Goal: Task Accomplishment & Management: Complete application form

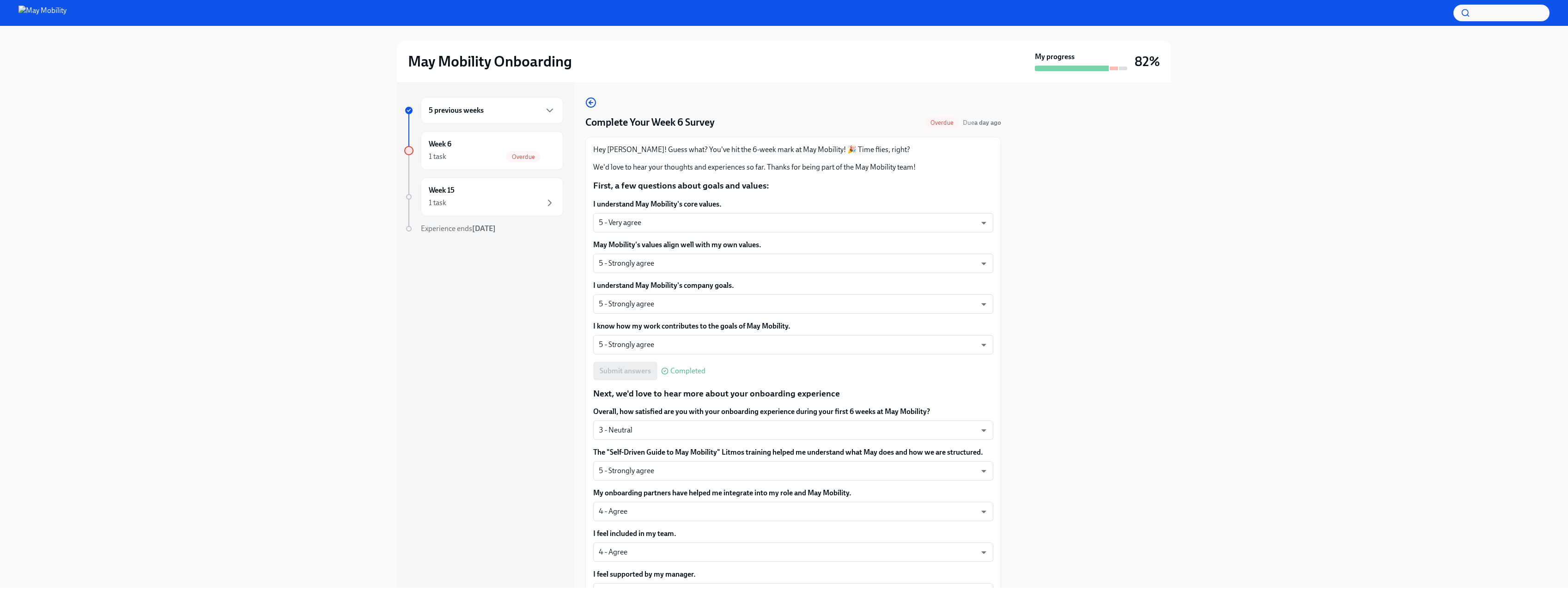
scroll to position [442, 0]
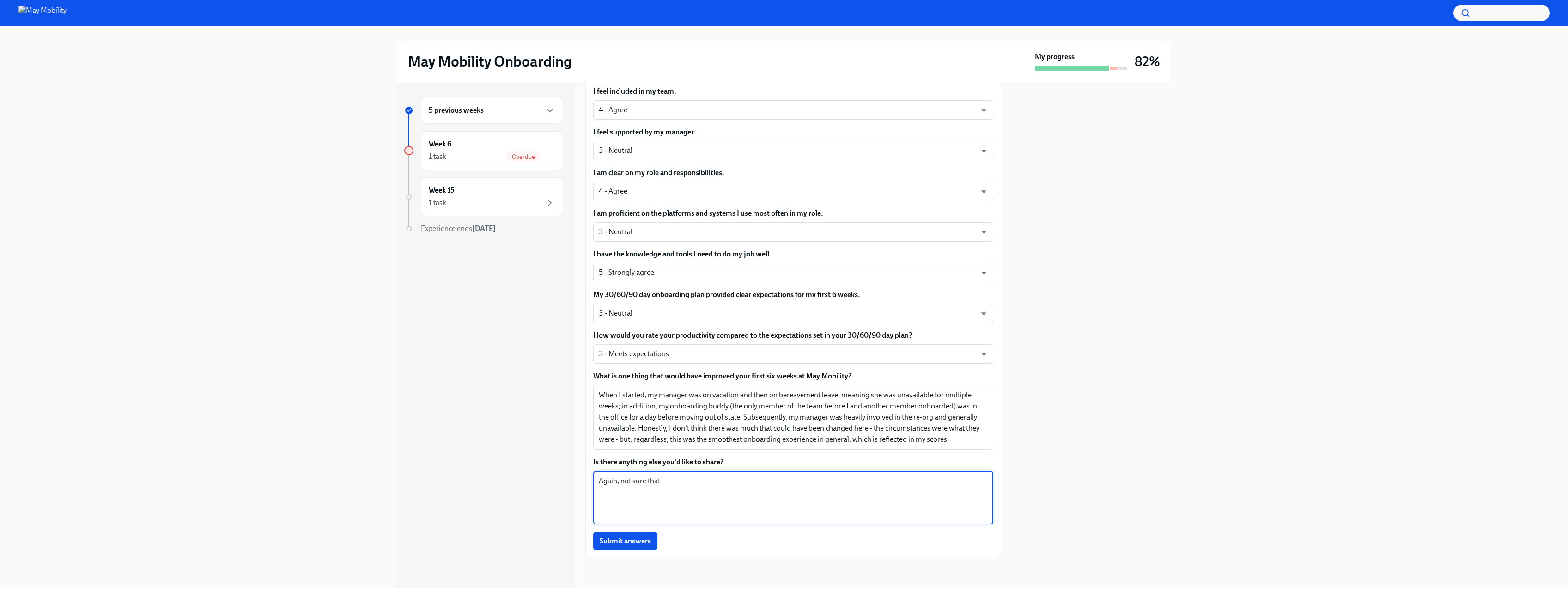
click at [683, 483] on textarea "Again, not sure that" at bounding box center [793, 497] width 389 height 44
drag, startPoint x: 670, startPoint y: 483, endPoint x: 622, endPoint y: 483, distance: 48.0
click at [622, 483] on textarea "Again, not sure that" at bounding box center [793, 497] width 389 height 44
click at [622, 481] on textarea "Again, not sure that" at bounding box center [793, 497] width 389 height 44
drag, startPoint x: 656, startPoint y: 480, endPoint x: 616, endPoint y: 484, distance: 40.2
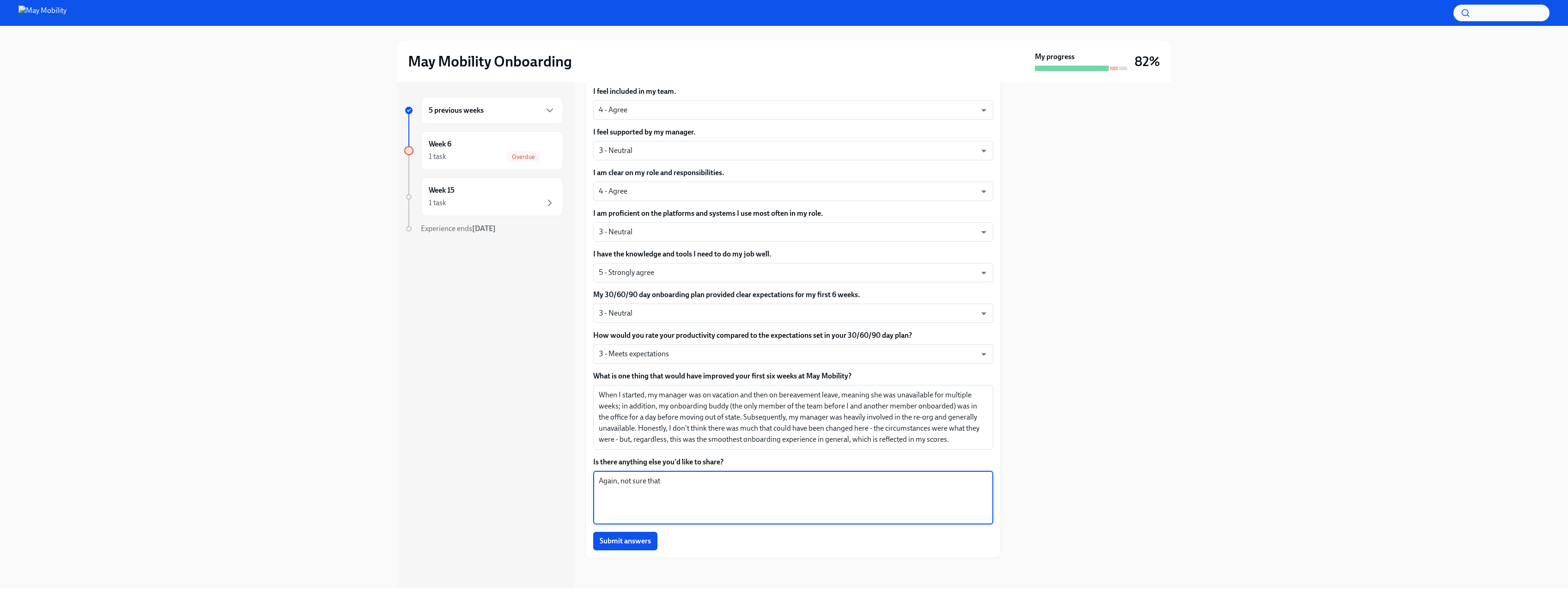
click at [616, 484] on textarea "Again, not sure that" at bounding box center [793, 497] width 389 height 44
drag, startPoint x: 627, startPoint y: 481, endPoint x: 655, endPoint y: 484, distance: 28.2
click at [626, 481] on textarea "Again, not sure that" at bounding box center [793, 497] width 389 height 44
click at [680, 484] on textarea "Again, not sure that" at bounding box center [793, 497] width 389 height 44
drag, startPoint x: 670, startPoint y: 482, endPoint x: 622, endPoint y: 480, distance: 48.0
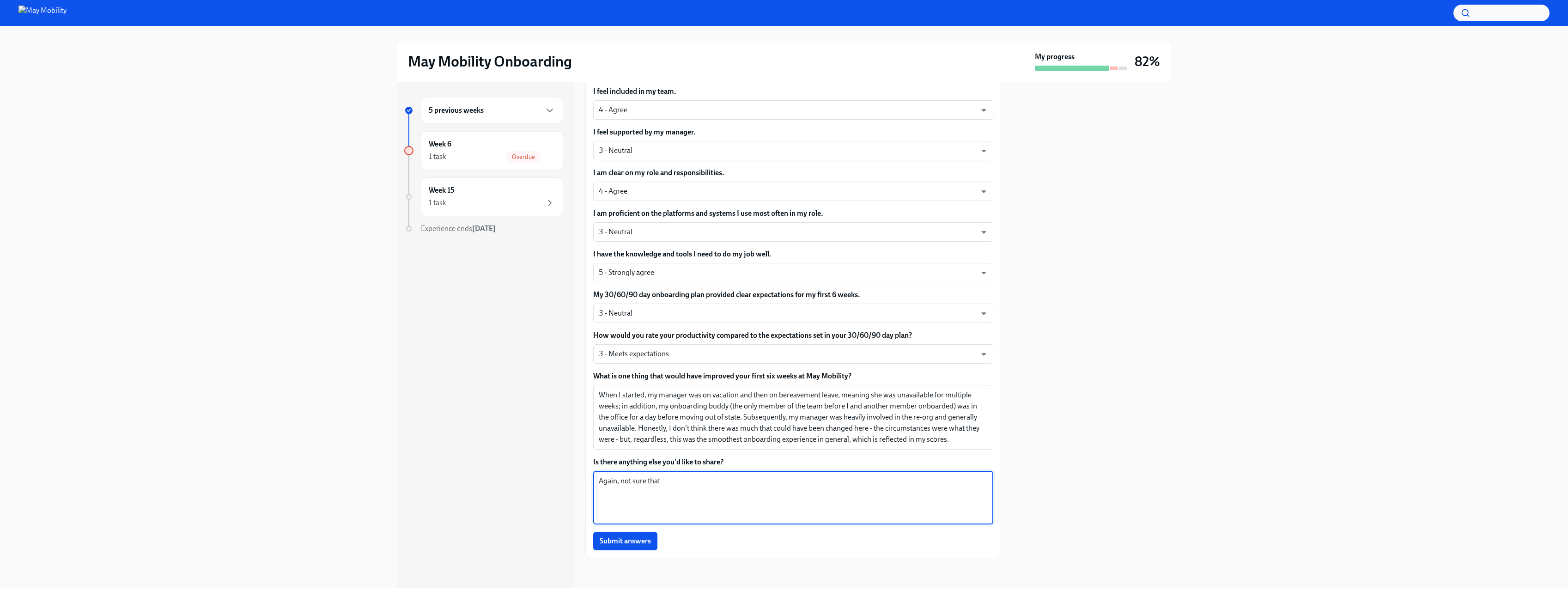
click at [622, 480] on textarea "Again, not sure that" at bounding box center [793, 497] width 389 height 44
click at [629, 479] on textarea "Again, not sure that" at bounding box center [793, 497] width 389 height 44
click at [624, 482] on textarea "Again, not sure that" at bounding box center [793, 497] width 389 height 44
drag, startPoint x: 666, startPoint y: 481, endPoint x: 620, endPoint y: 482, distance: 46.0
click at [620, 482] on textarea "Again, not sure that" at bounding box center [793, 497] width 389 height 44
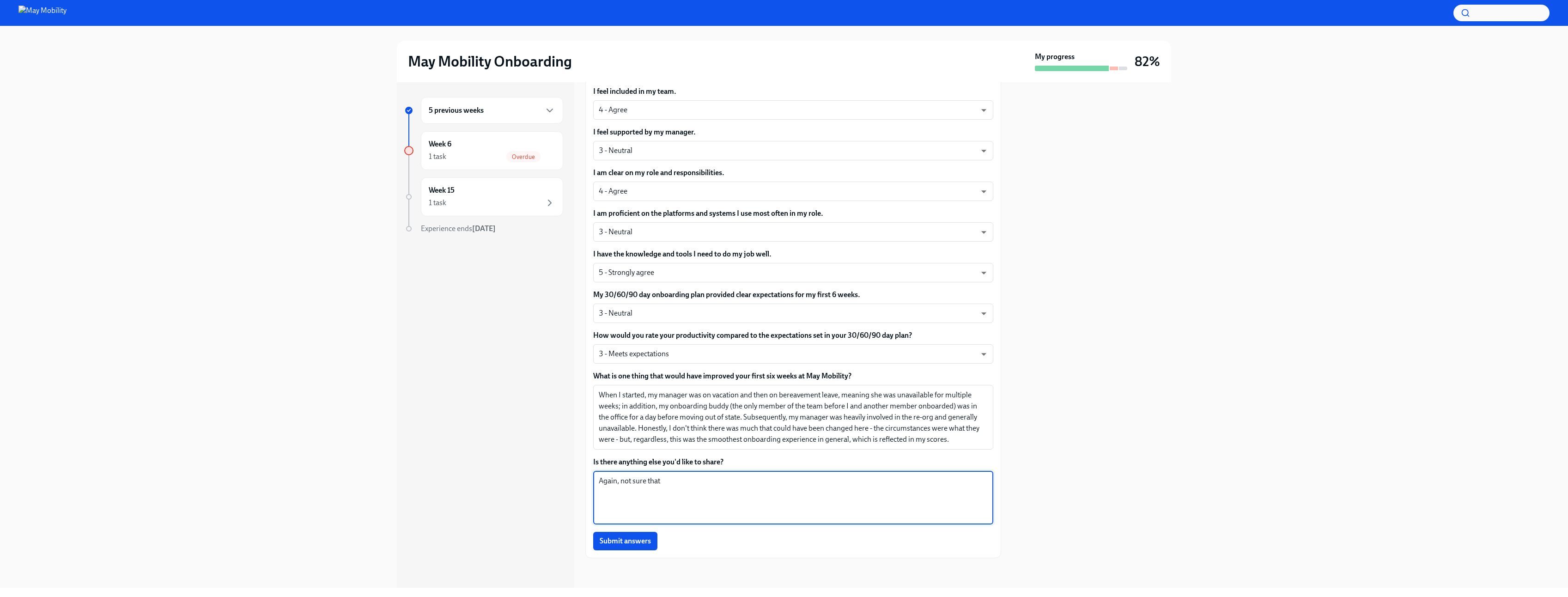
click at [690, 484] on textarea "Again, not sure that" at bounding box center [793, 497] width 389 height 44
click at [599, 395] on textarea "When I started, my manager was on vacation and then on bereavement leave, meani…" at bounding box center [793, 417] width 389 height 55
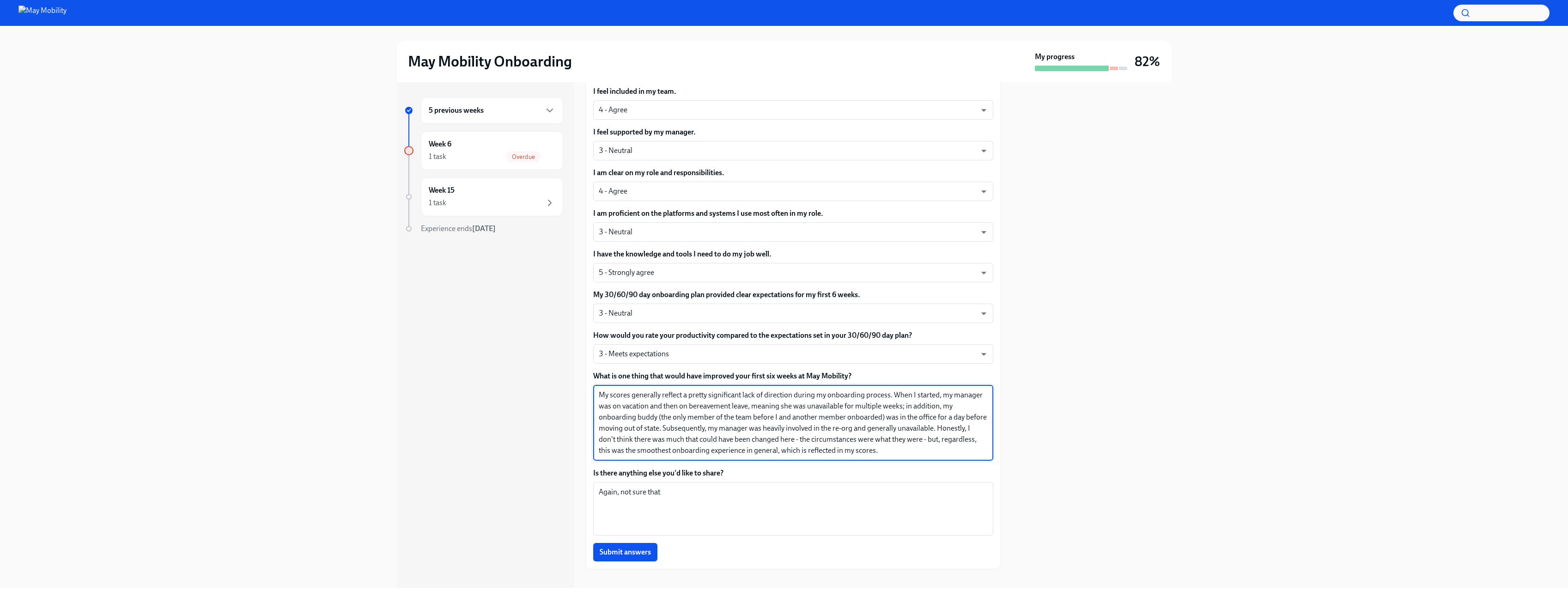
click at [653, 394] on textarea "My scores generally reflect a pretty significant lack of direction during my on…" at bounding box center [793, 423] width 389 height 66
drag, startPoint x: 712, startPoint y: 394, endPoint x: 661, endPoint y: 398, distance: 51.2
click at [661, 398] on textarea "My scores reflect a pretty significant lack of direction during my onboarding p…" at bounding box center [793, 423] width 389 height 66
click at [873, 428] on textarea "My scores reflect a general lack of direction during my onboarding process. Whe…" at bounding box center [793, 423] width 389 height 66
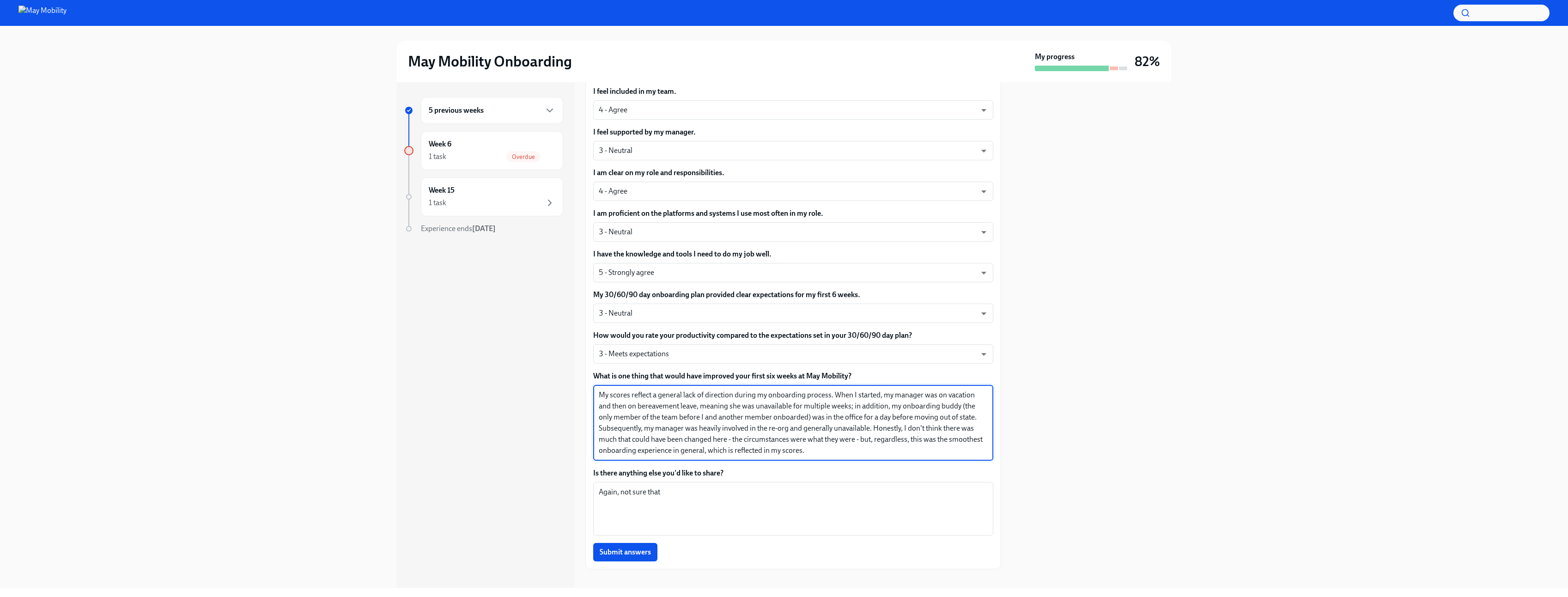
click at [821, 430] on textarea "My scores reflect a general lack of direction during my onboarding process. Whe…" at bounding box center [793, 423] width 389 height 66
click at [873, 430] on textarea "My scores reflect a general lack of direction during my onboarding process. Whe…" at bounding box center [793, 423] width 389 height 66
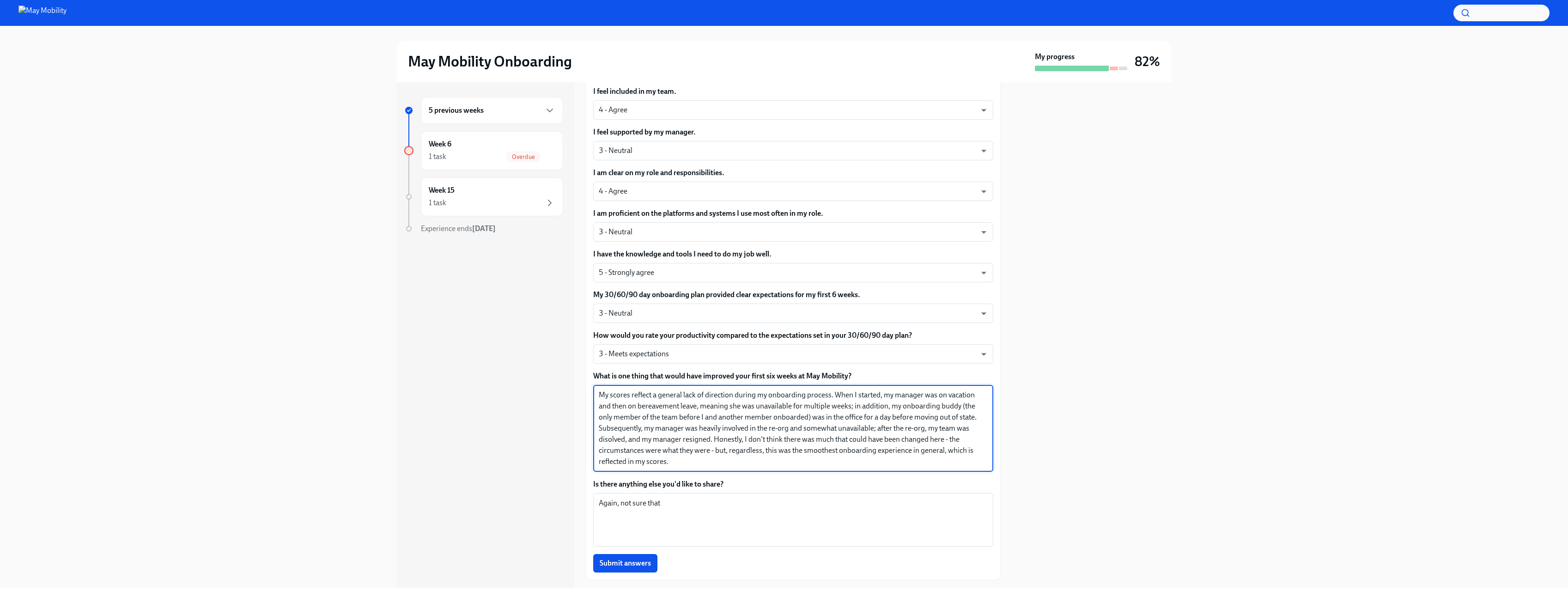
click at [620, 434] on textarea "My scores reflect a general lack of direction during my onboarding process. Whe…" at bounding box center [793, 428] width 389 height 77
click at [609, 441] on textarea "My scores reflect a general lack of direction during my onboarding process. Whe…" at bounding box center [793, 428] width 389 height 77
click at [658, 425] on textarea "My scores reflect a general lack of direction during my onboarding process. Whe…" at bounding box center [793, 428] width 389 height 77
click at [705, 395] on textarea "My scores reflect a general lack of direction during my onboarding process. Whe…" at bounding box center [793, 428] width 389 height 77
click at [784, 395] on textarea "My scores reflect a general lack of direction during my onboarding process. Whe…" at bounding box center [793, 428] width 389 height 77
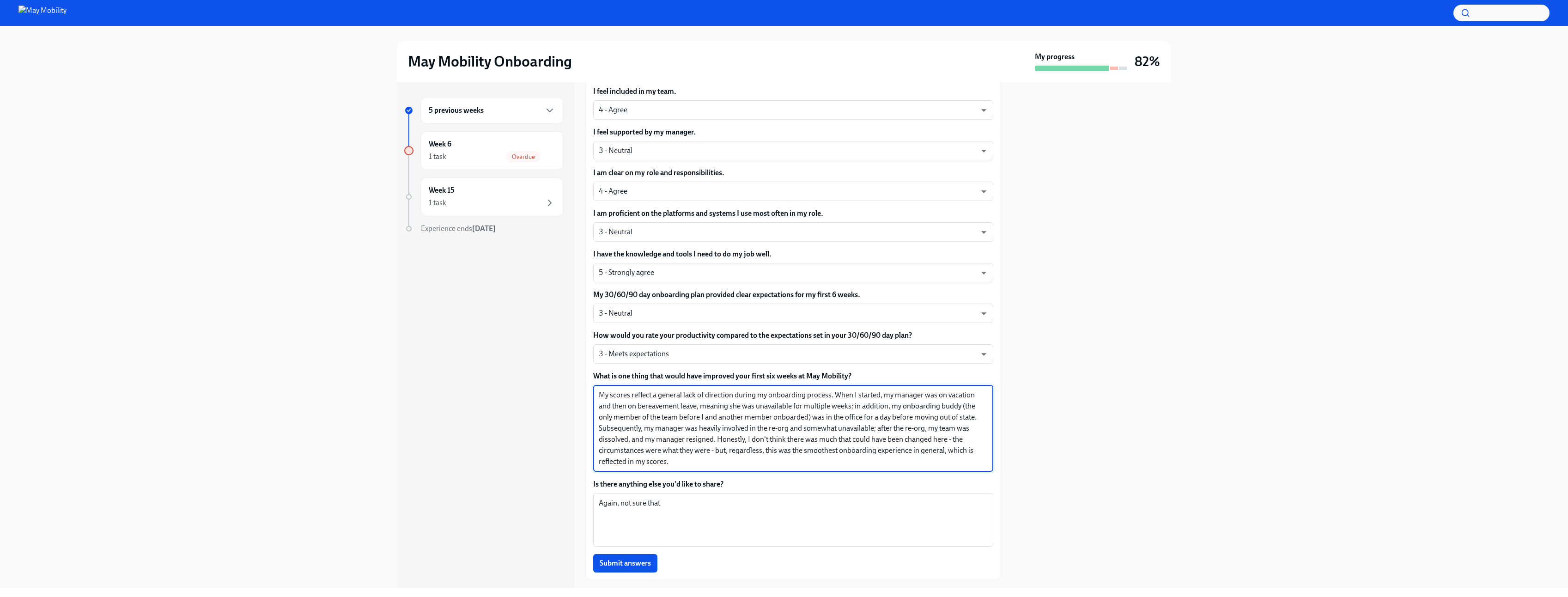
click at [784, 395] on textarea "My scores reflect a general lack of direction during my onboarding process. Whe…" at bounding box center [793, 428] width 389 height 77
click at [824, 395] on textarea "My scores reflect a general lack of direction during my onboarding process. Whe…" at bounding box center [793, 428] width 389 height 77
click at [831, 398] on textarea "My scores reflect a general lack of direction during my onboarding process. Whe…" at bounding box center [793, 428] width 389 height 77
drag, startPoint x: 832, startPoint y: 395, endPoint x: 872, endPoint y: 447, distance: 65.6
click at [872, 447] on textarea "My scores reflect a general lack of direction during my onboarding process. Whe…" at bounding box center [793, 428] width 389 height 77
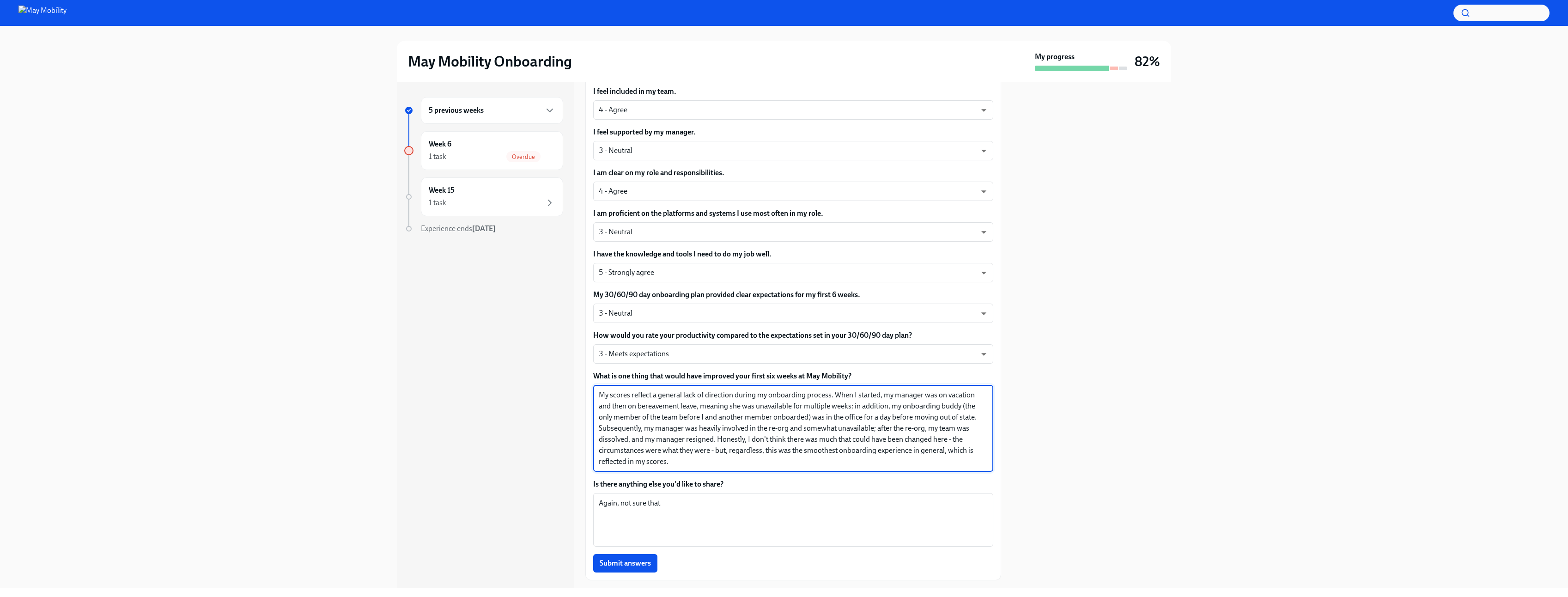
click at [747, 460] on textarea "My scores reflect a general lack of direction during my onboarding process. Whe…" at bounding box center [793, 428] width 389 height 77
drag, startPoint x: 713, startPoint y: 463, endPoint x: 836, endPoint y: 392, distance: 142.0
click at [836, 392] on textarea "My scores reflect a general lack of direction during my onboarding process. Whe…" at bounding box center [793, 428] width 389 height 77
click at [872, 394] on textarea "My scores reflect a general lack of direction during my onboarding process. Whe…" at bounding box center [793, 428] width 389 height 77
drag, startPoint x: 924, startPoint y: 395, endPoint x: 774, endPoint y: 465, distance: 165.5
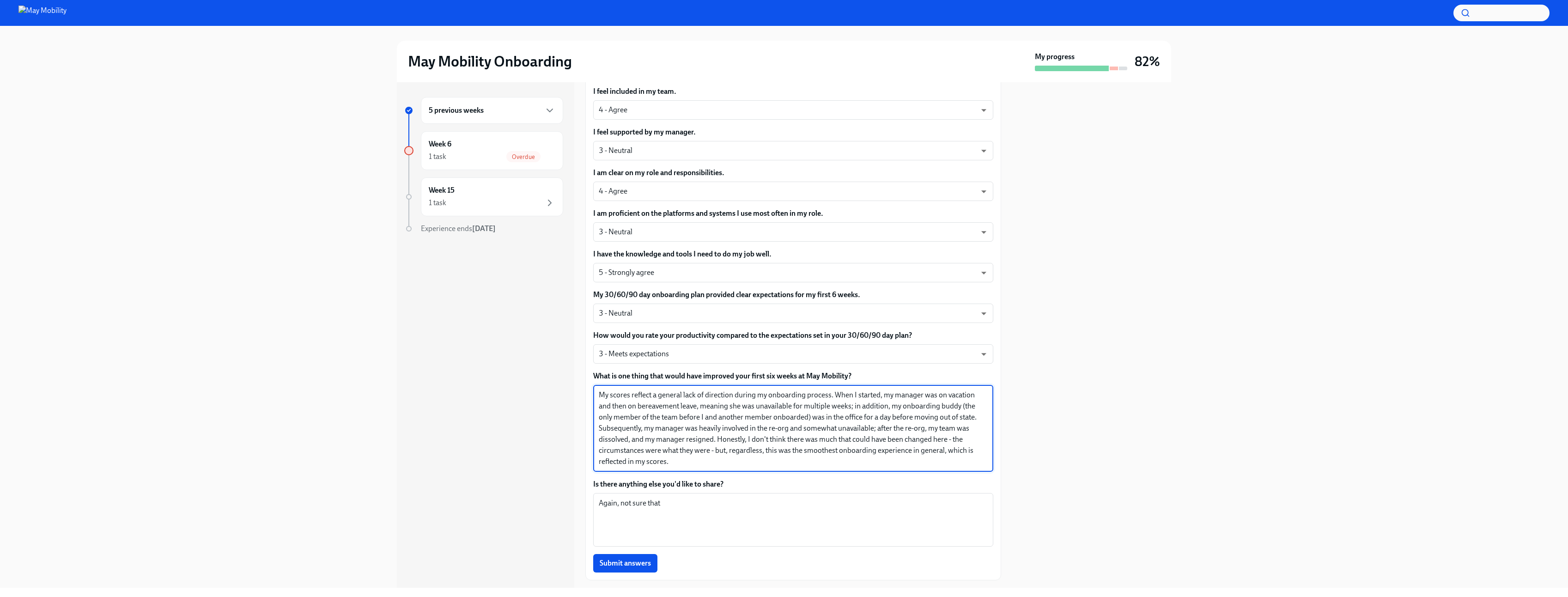
click at [774, 465] on textarea "My scores reflect a general lack of direction during my onboarding process. Whe…" at bounding box center [793, 428] width 389 height 77
drag, startPoint x: 760, startPoint y: 465, endPoint x: 926, endPoint y: 391, distance: 181.7
click at [926, 391] on textarea "My scores reflect a general lack of direction during my onboarding process. Whe…" at bounding box center [793, 428] width 389 height 77
click at [850, 395] on textarea "My scores reflect a general lack of direction during my onboarding process. Whe…" at bounding box center [793, 428] width 389 height 77
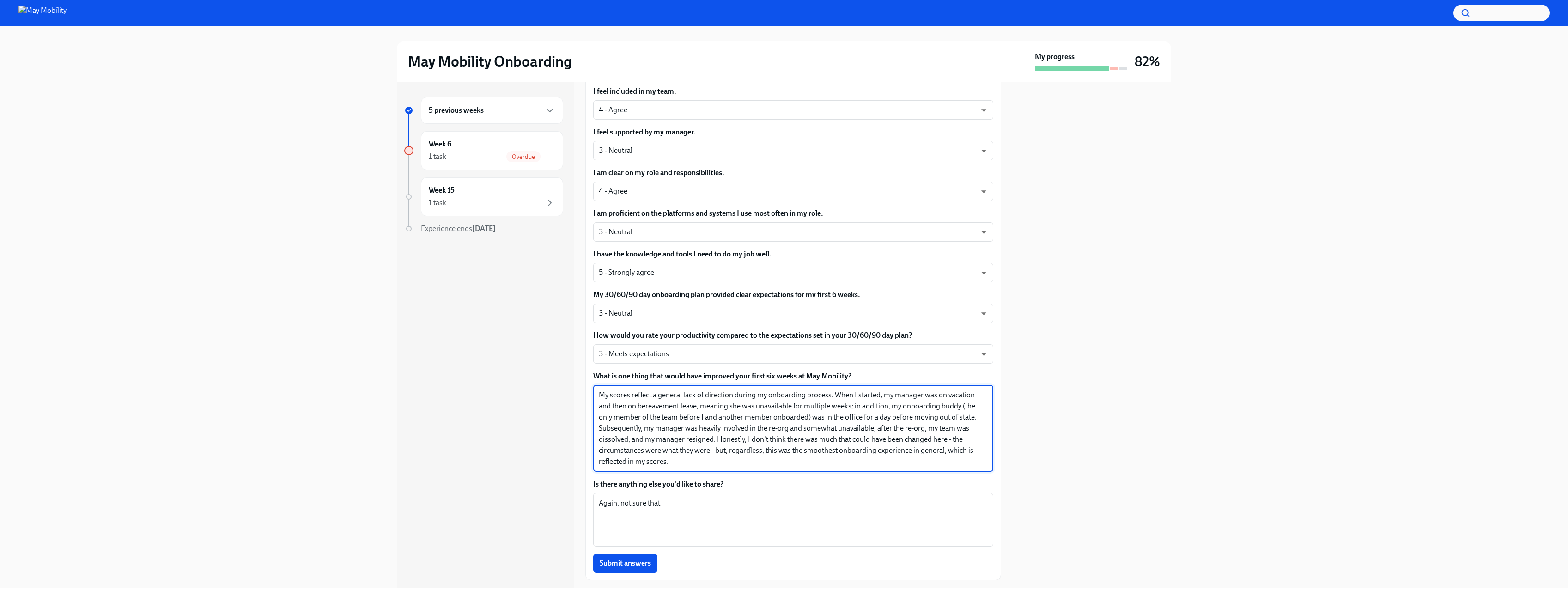
drag, startPoint x: 835, startPoint y: 397, endPoint x: 873, endPoint y: 461, distance: 74.4
click at [873, 461] on textarea "My scores reflect a general lack of direction during my onboarding process. Whe…" at bounding box center [793, 428] width 389 height 77
click at [819, 461] on textarea "My scores reflect a general lack of direction during my onboarding process. Whe…" at bounding box center [793, 428] width 389 height 77
drag, startPoint x: 804, startPoint y: 462, endPoint x: 885, endPoint y: 395, distance: 105.1
click at [885, 395] on textarea "My scores reflect a general lack of direction during my onboarding process. Whe…" at bounding box center [793, 428] width 389 height 77
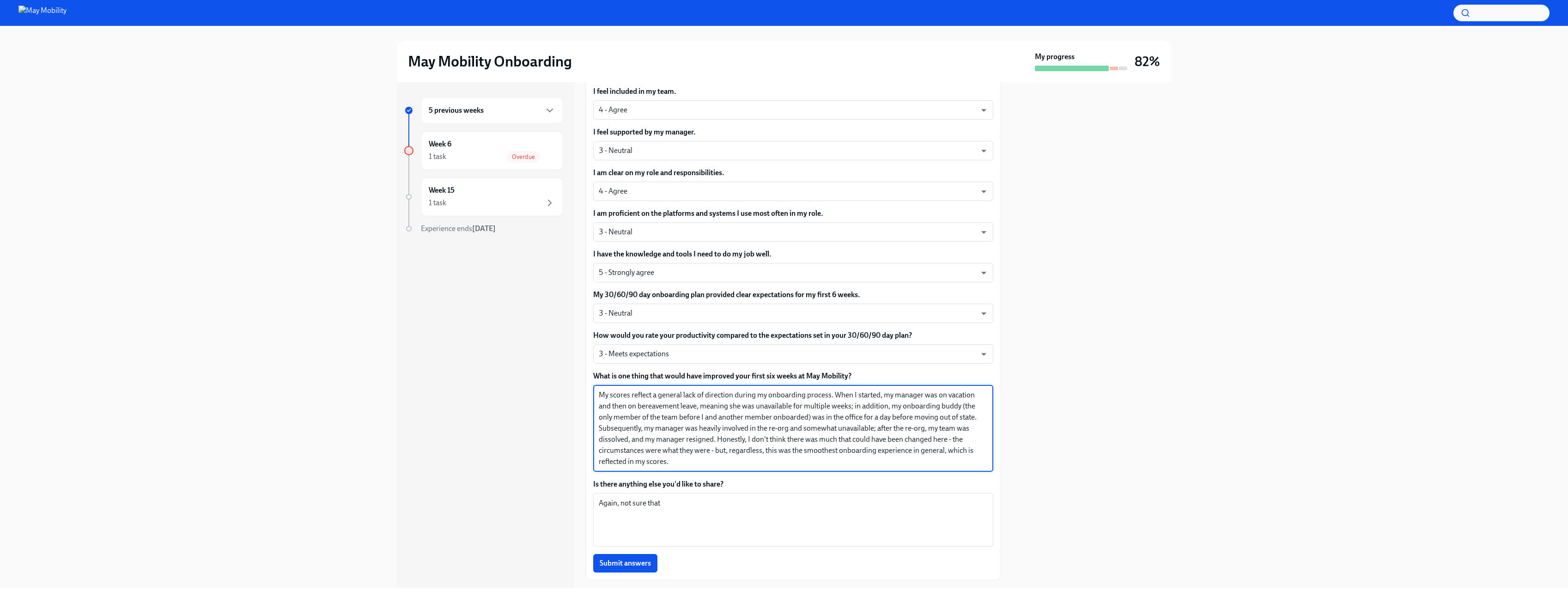
click at [900, 395] on textarea "My scores reflect a general lack of direction during my onboarding process. Whe…" at bounding box center [793, 428] width 389 height 77
drag, startPoint x: 896, startPoint y: 395, endPoint x: 863, endPoint y: 460, distance: 72.9
click at [863, 460] on textarea "My scores reflect a general lack of direction during my onboarding process. Whe…" at bounding box center [793, 428] width 389 height 77
click at [861, 462] on textarea "My scores reflect a general lack of direction during my onboarding process. Whe…" at bounding box center [793, 428] width 389 height 77
drag, startPoint x: 851, startPoint y: 462, endPoint x: 896, endPoint y: 395, distance: 80.7
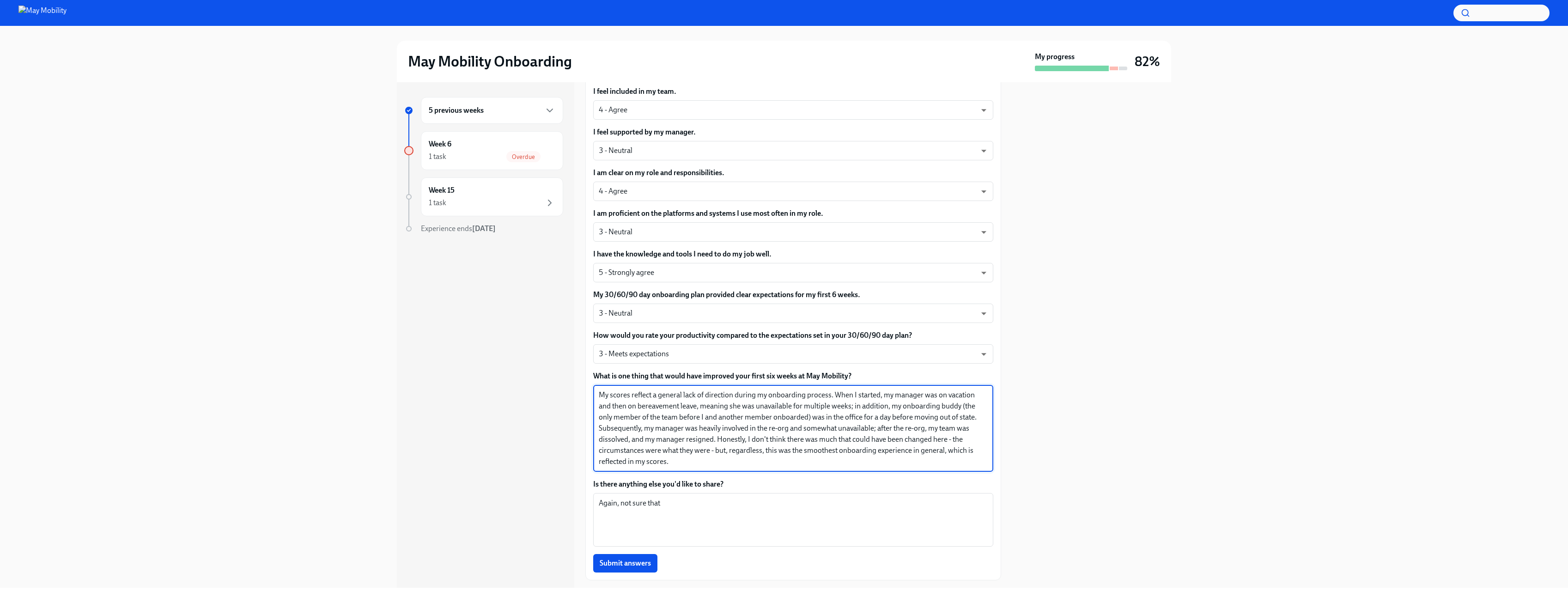
click at [896, 395] on textarea "My scores reflect a general lack of direction during my onboarding process. Whe…" at bounding box center [793, 428] width 389 height 77
drag, startPoint x: 896, startPoint y: 396, endPoint x: 883, endPoint y: 470, distance: 75.1
click at [883, 470] on div "My scores reflect a general lack of direction during my onboarding process. Whe…" at bounding box center [793, 428] width 400 height 87
click at [881, 466] on textarea "My scores reflect a general lack of direction during my onboarding process. Whe…" at bounding box center [793, 428] width 389 height 77
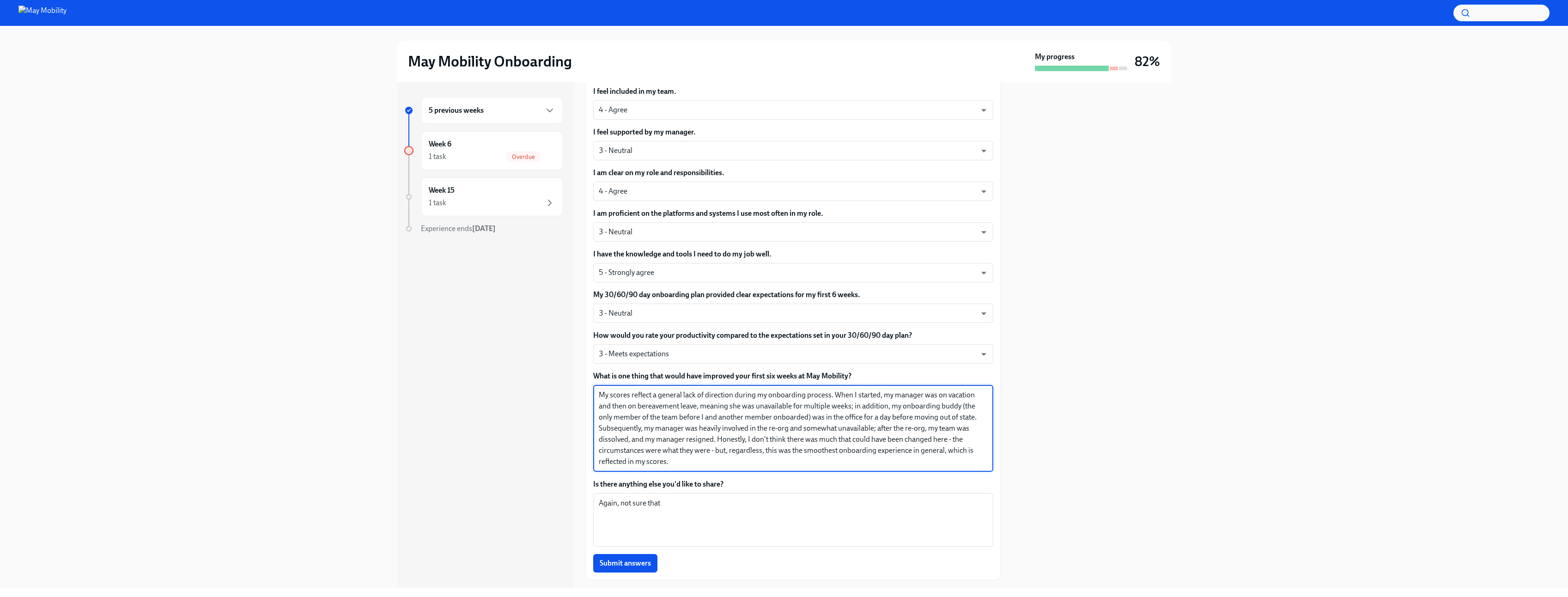
click at [726, 400] on textarea "My scores reflect a general lack of direction during my onboarding process. Whe…" at bounding box center [793, 428] width 389 height 77
click at [715, 439] on textarea "My scores reflect a general lack of direction during my onboarding process. Whe…" at bounding box center [793, 428] width 389 height 77
click at [711, 441] on textarea "My scores reflect a general lack of direction during my onboarding process. Whe…" at bounding box center [793, 428] width 389 height 77
click at [712, 442] on textarea "My scores reflect a general lack of direction during my onboarding process. Whe…" at bounding box center [793, 428] width 389 height 77
click at [713, 441] on textarea "My scores reflect a general lack of direction during my onboarding process. Whe…" at bounding box center [793, 428] width 389 height 77
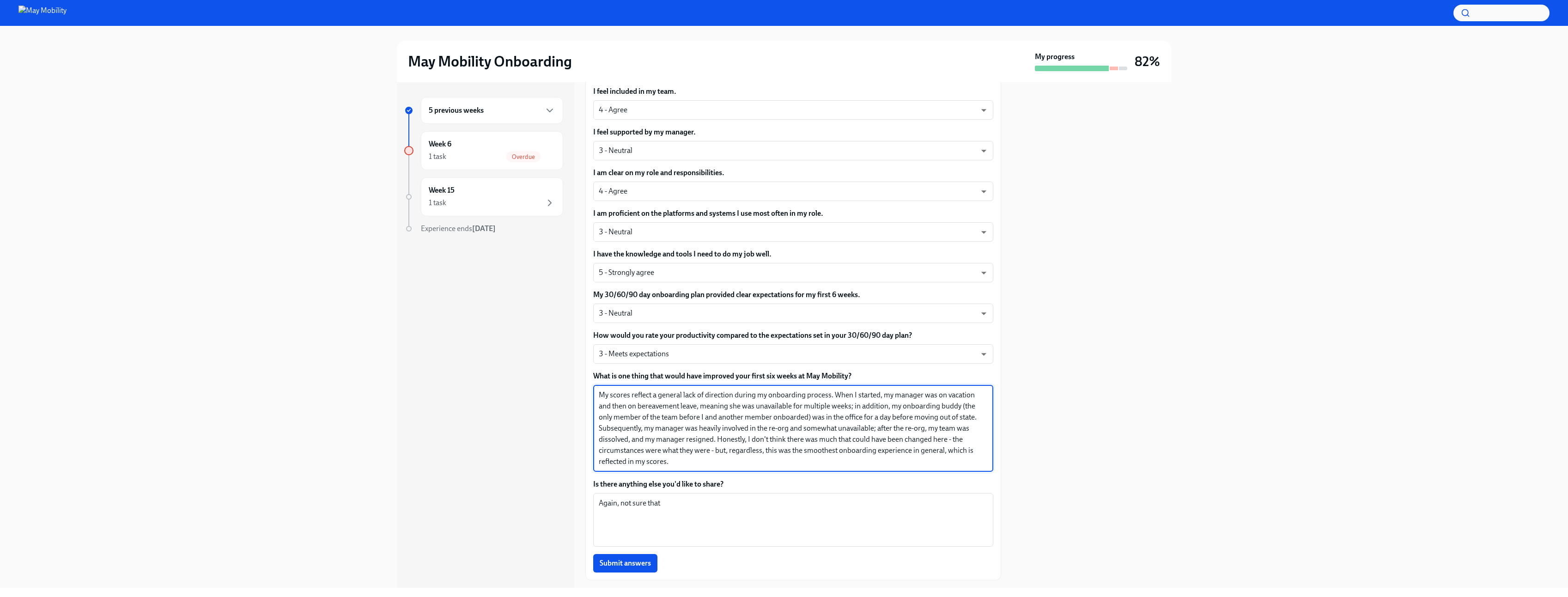
drag, startPoint x: 715, startPoint y: 440, endPoint x: 780, endPoint y: 454, distance: 66.5
click at [780, 454] on textarea "My scores reflect a general lack of direction during my onboarding process. Whe…" at bounding box center [793, 428] width 389 height 77
click at [749, 441] on textarea "My scores reflect a general lack of direction during my onboarding process. Whe…" at bounding box center [793, 428] width 389 height 77
drag, startPoint x: 720, startPoint y: 440, endPoint x: 721, endPoint y: 456, distance: 16.0
click at [721, 456] on textarea "My scores reflect a general lack of direction during my onboarding process. Whe…" at bounding box center [793, 428] width 389 height 77
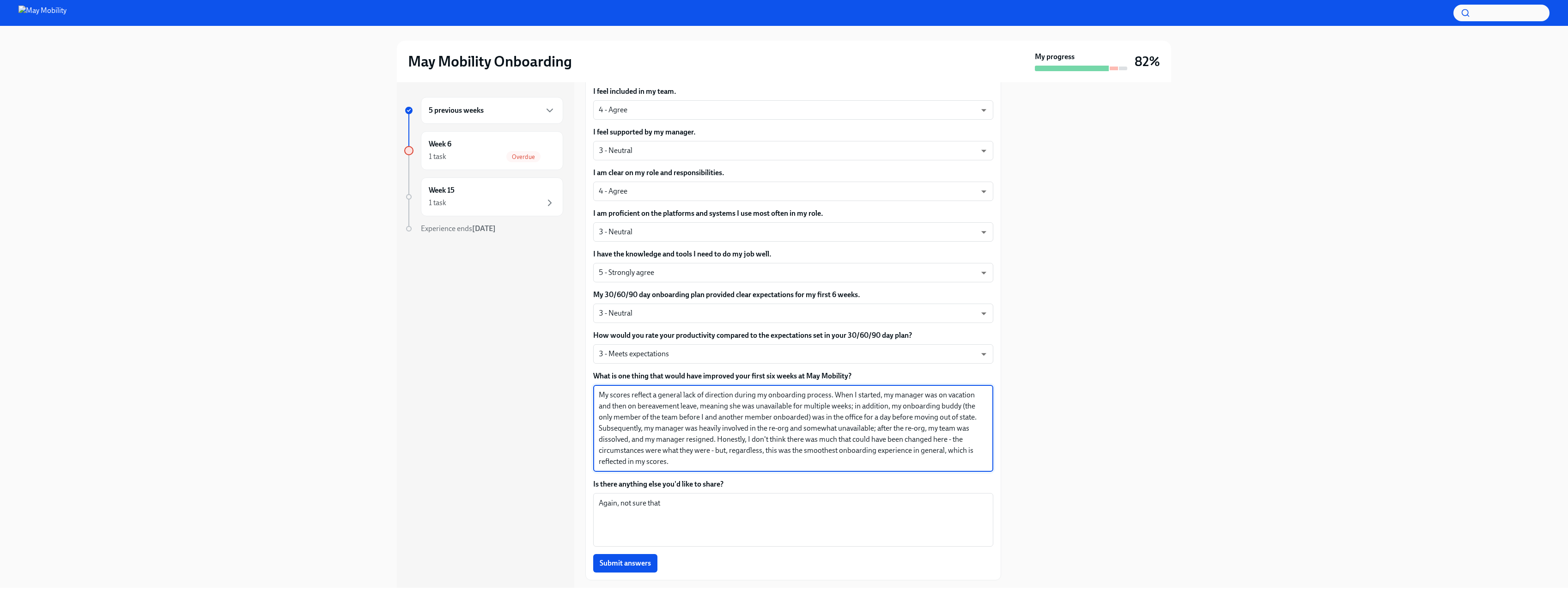
click at [724, 461] on textarea "My scores reflect a general lack of direction during my onboarding process. Whe…" at bounding box center [793, 428] width 389 height 77
drag, startPoint x: 713, startPoint y: 462, endPoint x: 716, endPoint y: 440, distance: 22.2
click at [716, 440] on textarea "My scores reflect a general lack of direction during my onboarding process. Whe…" at bounding box center [793, 428] width 389 height 77
click at [732, 395] on textarea "My scores reflect a general lack of direction during my onboarding process. Whe…" at bounding box center [793, 428] width 389 height 77
click at [722, 392] on textarea "My scores reflect a general lack of direction during my onboarding process. Whe…" at bounding box center [793, 428] width 389 height 77
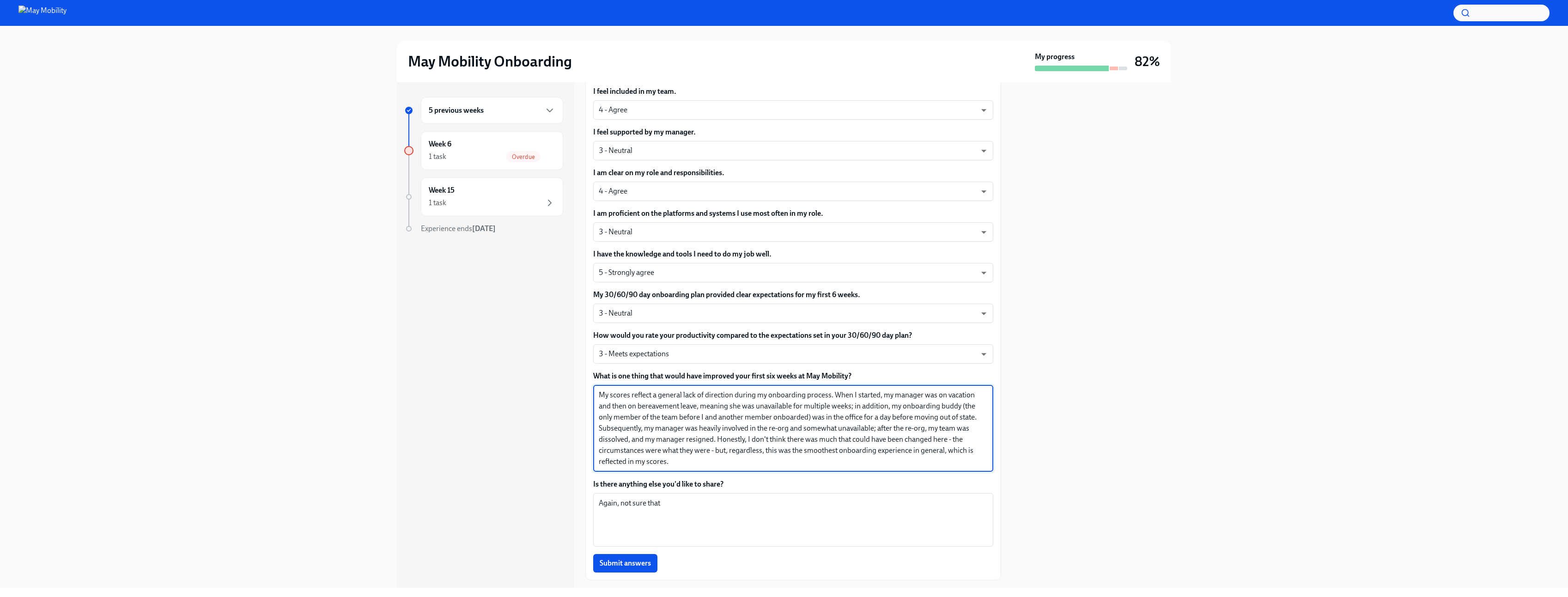
click at [722, 392] on textarea "My scores reflect a general lack of direction during my onboarding process. Whe…" at bounding box center [793, 428] width 389 height 77
click at [718, 395] on textarea "My scores reflect a general lack of direction during my onboarding process. Whe…" at bounding box center [793, 428] width 389 height 77
click at [734, 392] on textarea "My scores reflect a general lack of direction during my onboarding process. Whe…" at bounding box center [793, 428] width 389 height 77
click at [732, 395] on textarea "My scores reflect a general lack of direction during my onboarding process. Whe…" at bounding box center [793, 428] width 389 height 77
drag, startPoint x: 654, startPoint y: 395, endPoint x: 685, endPoint y: 394, distance: 31.0
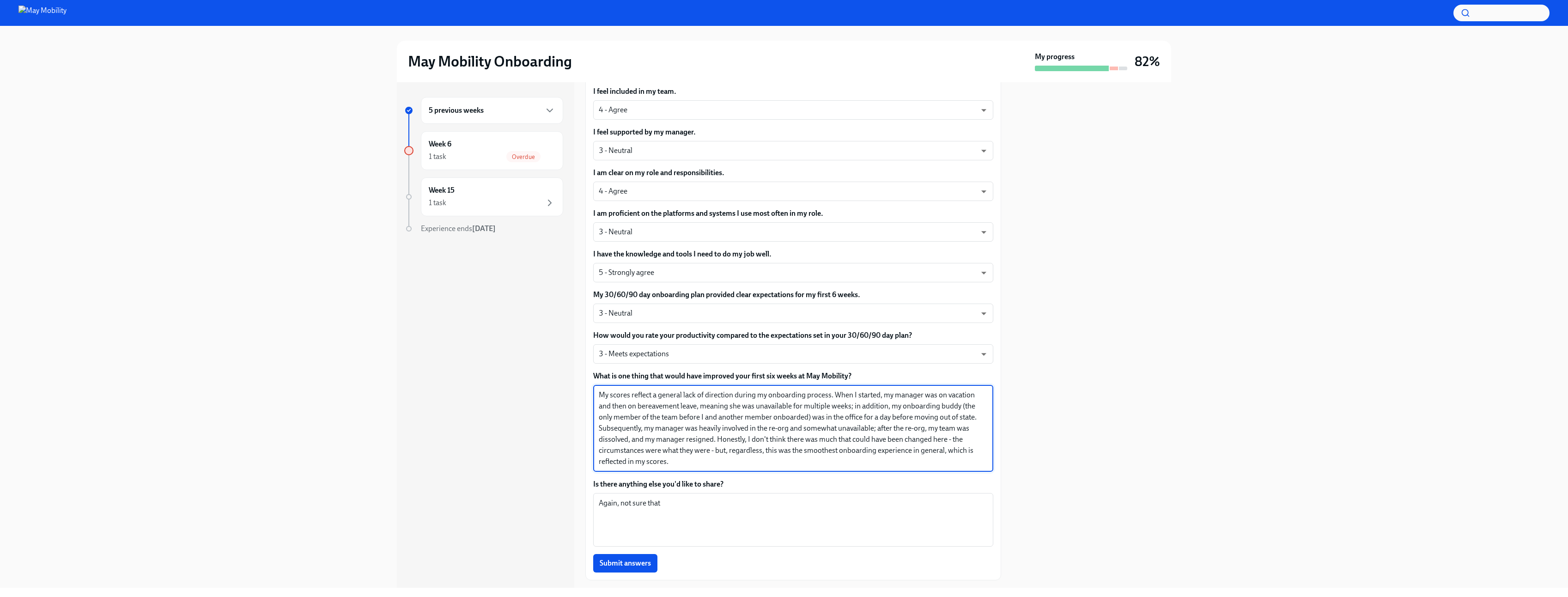
click at [685, 394] on textarea "My scores reflect a general lack of direction during my onboarding process. Whe…" at bounding box center [793, 428] width 389 height 77
click at [652, 397] on textarea "My scores reflect signficant lack of direction during my onboarding process. Wh…" at bounding box center [793, 428] width 389 height 77
click at [677, 394] on textarea "My scores reflect a signficant lack of direction during my onboarding process. …" at bounding box center [793, 428] width 389 height 77
click at [879, 395] on textarea "My scores reflect quite a bit of ambiguitiy and a general lack of direction dur…" at bounding box center [793, 428] width 389 height 77
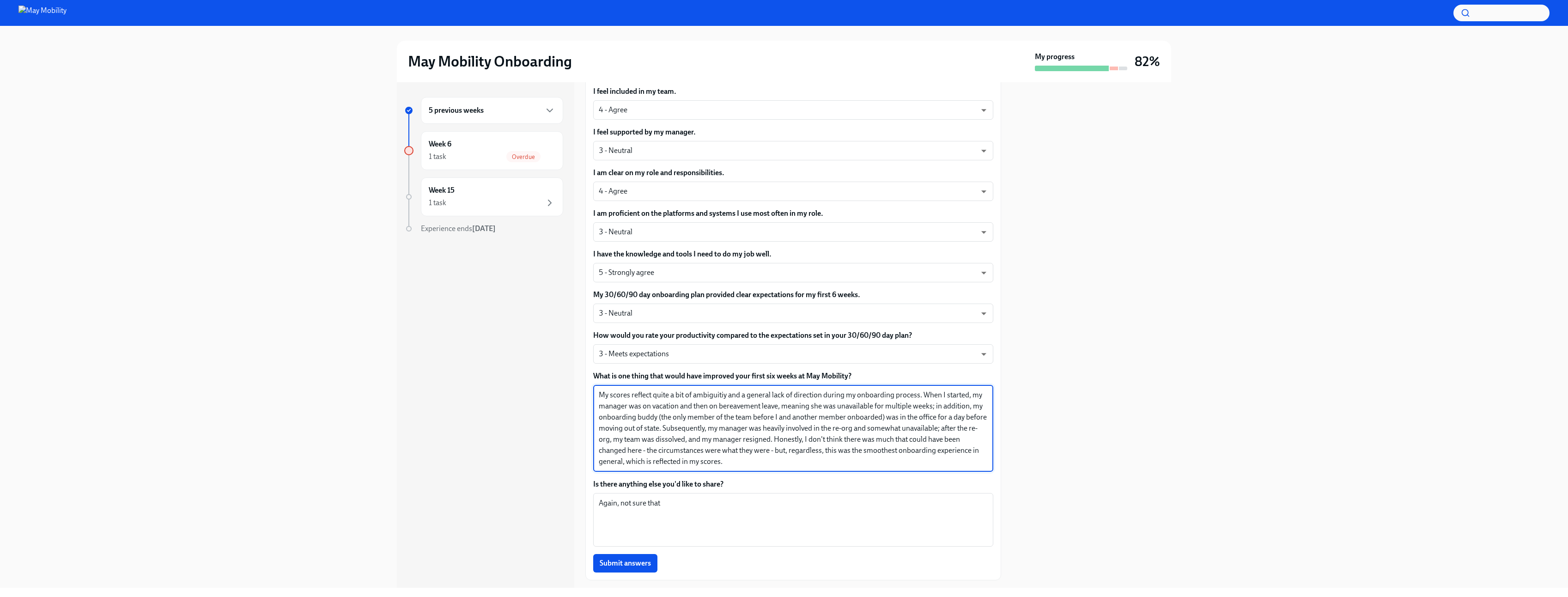
click at [909, 395] on textarea "My scores reflect quite a bit of ambiguitiy and a general lack of direction dur…" at bounding box center [793, 428] width 389 height 77
drag, startPoint x: 684, startPoint y: 430, endPoint x: 919, endPoint y: 451, distance: 235.9
click at [919, 451] on textarea "My scores reflect quite a bit of ambiguity and a general lack of direction duri…" at bounding box center [793, 428] width 389 height 77
click at [841, 464] on textarea "My scores reflect quite a bit of ambiguity and a general lack of direction duri…" at bounding box center [793, 428] width 389 height 77
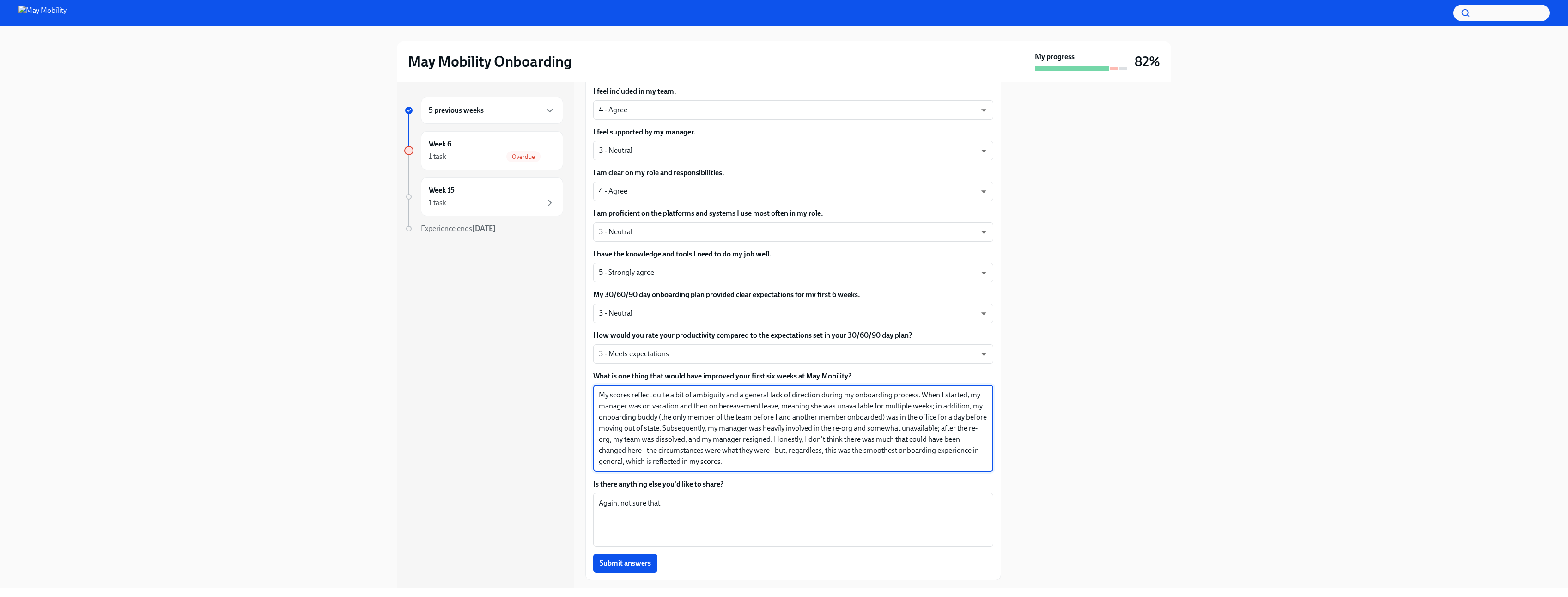
drag, startPoint x: 769, startPoint y: 467, endPoint x: 640, endPoint y: 397, distance: 146.8
click at [640, 397] on textarea "My scores reflect quite a bit of ambiguity and a general lack of direction duri…" at bounding box center [793, 428] width 389 height 77
click at [871, 433] on textarea "My scores reflect quite a bit of ambiguity and a general lack of direction duri…" at bounding box center [793, 428] width 389 height 77
click at [967, 428] on textarea "My scores reflect quite a bit of ambiguity and a general lack of direction duri…" at bounding box center [793, 428] width 389 height 77
drag, startPoint x: 795, startPoint y: 439, endPoint x: 821, endPoint y: 439, distance: 26.0
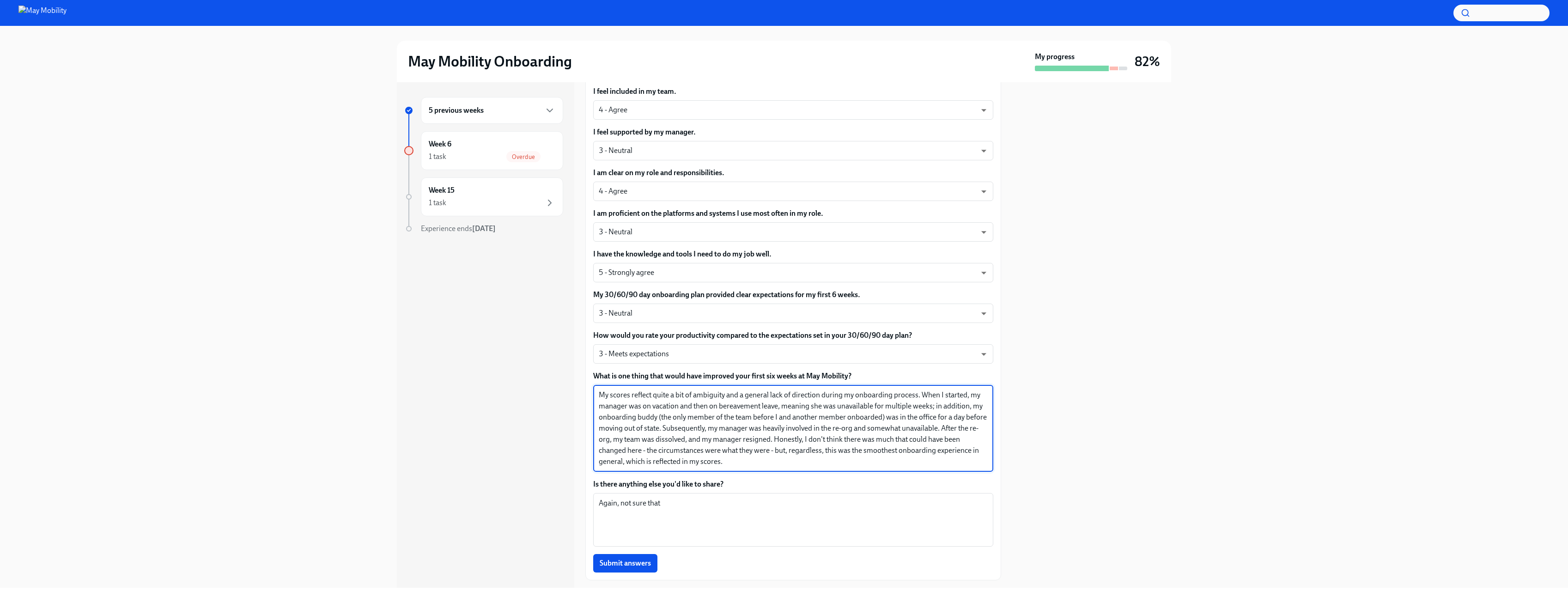
click at [821, 439] on textarea "My scores reflect quite a bit of ambiguity and a general lack of direction duri…" at bounding box center [793, 428] width 389 height 77
click at [795, 439] on textarea "My scores reflect quite a bit of ambiguity and a general lack of direction duri…" at bounding box center [793, 428] width 389 height 77
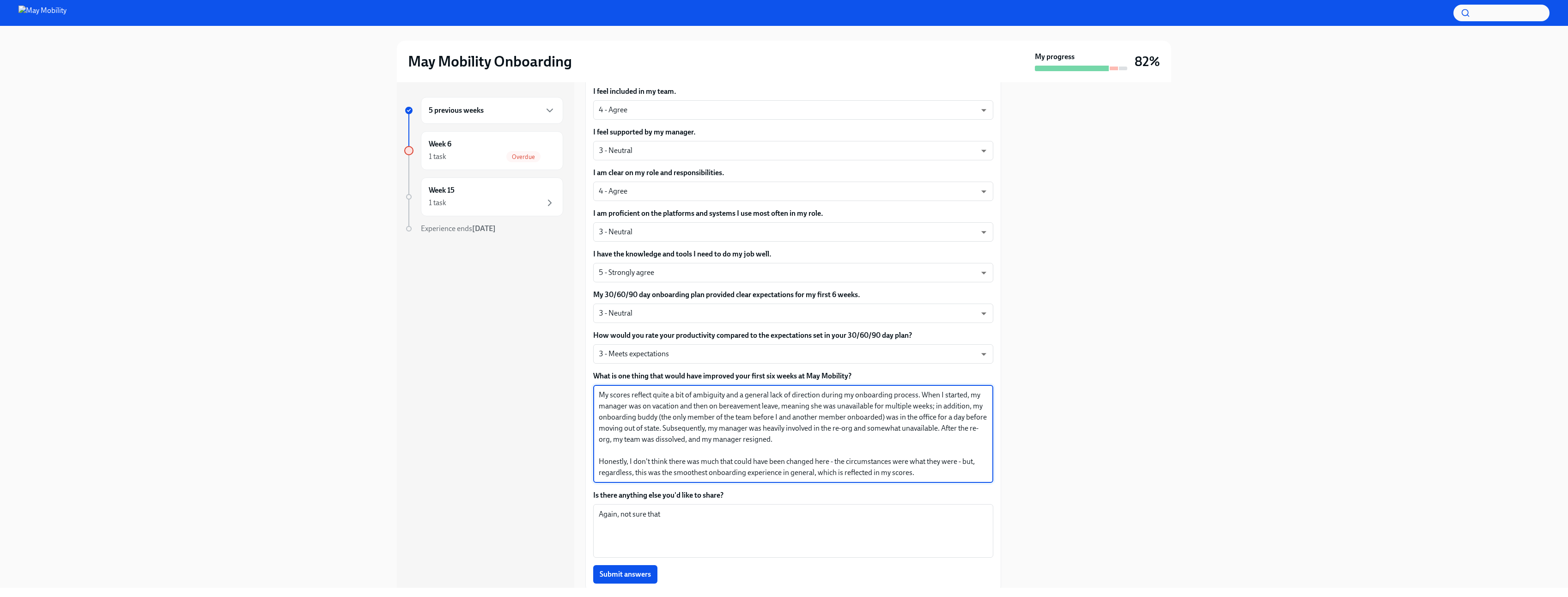
drag, startPoint x: 635, startPoint y: 475, endPoint x: 913, endPoint y: 472, distance: 278.0
click at [913, 472] on textarea "My scores reflect quite a bit of ambiguity and a general lack of direction duri…" at bounding box center [793, 434] width 389 height 89
click at [599, 395] on textarea "My scores reflect quite a bit of ambiguity and a general lack of direction duri…" at bounding box center [793, 434] width 389 height 89
click at [703, 478] on textarea "My scores reflect quite a bit of ambiguity and a general lack of direction duri…" at bounding box center [793, 434] width 389 height 89
drag, startPoint x: 684, startPoint y: 429, endPoint x: 925, endPoint y: 428, distance: 241.0
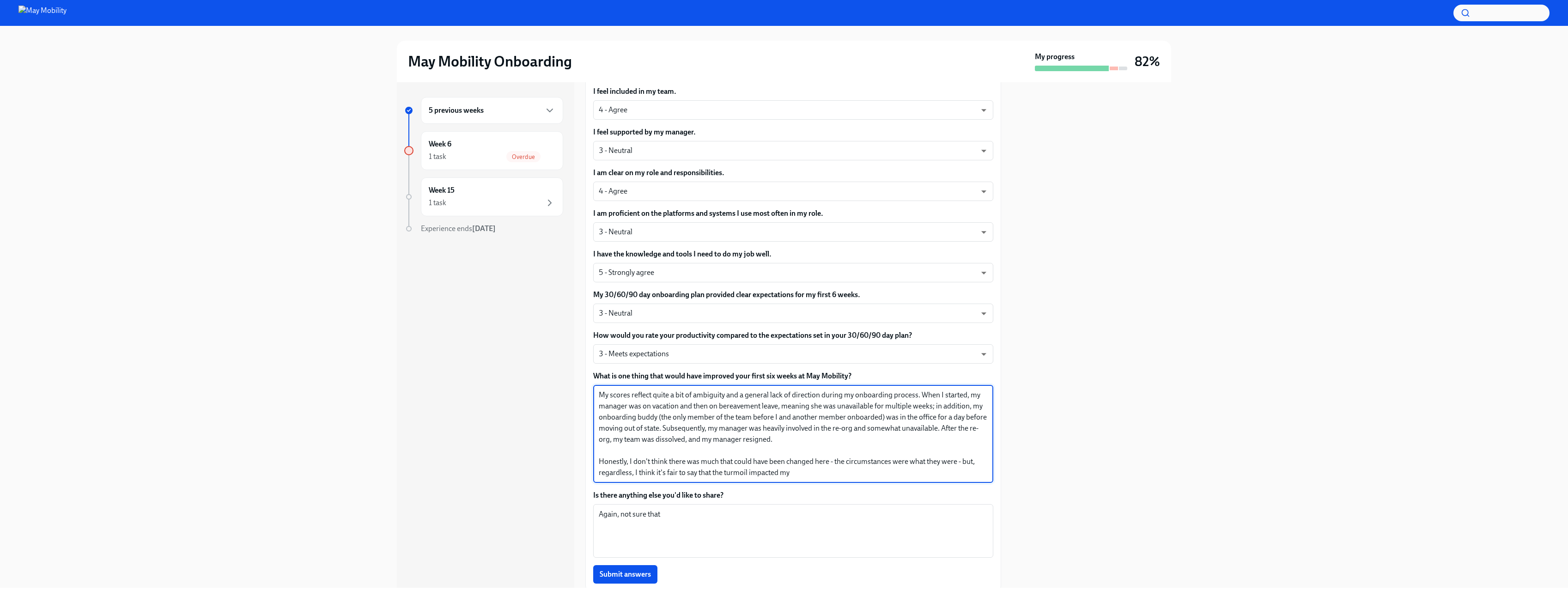
click at [925, 428] on textarea "My scores reflect quite a bit of ambiguity and a general lack of direction duri…" at bounding box center [793, 434] width 389 height 89
click at [913, 443] on textarea "My scores reflect quite a bit of ambiguity and a general lack of direction duri…" at bounding box center [793, 434] width 389 height 89
drag, startPoint x: 839, startPoint y: 441, endPoint x: 600, endPoint y: 396, distance: 243.2
click at [592, 392] on div "Hey [PERSON_NAME]! Guess what? You've hit the 6-week mark at May Mobility! 🎉 Ti…" at bounding box center [793, 143] width 416 height 896
click at [900, 424] on textarea "My scores reflect quite a bit of ambiguity and a general lack of direction duri…" at bounding box center [793, 434] width 389 height 89
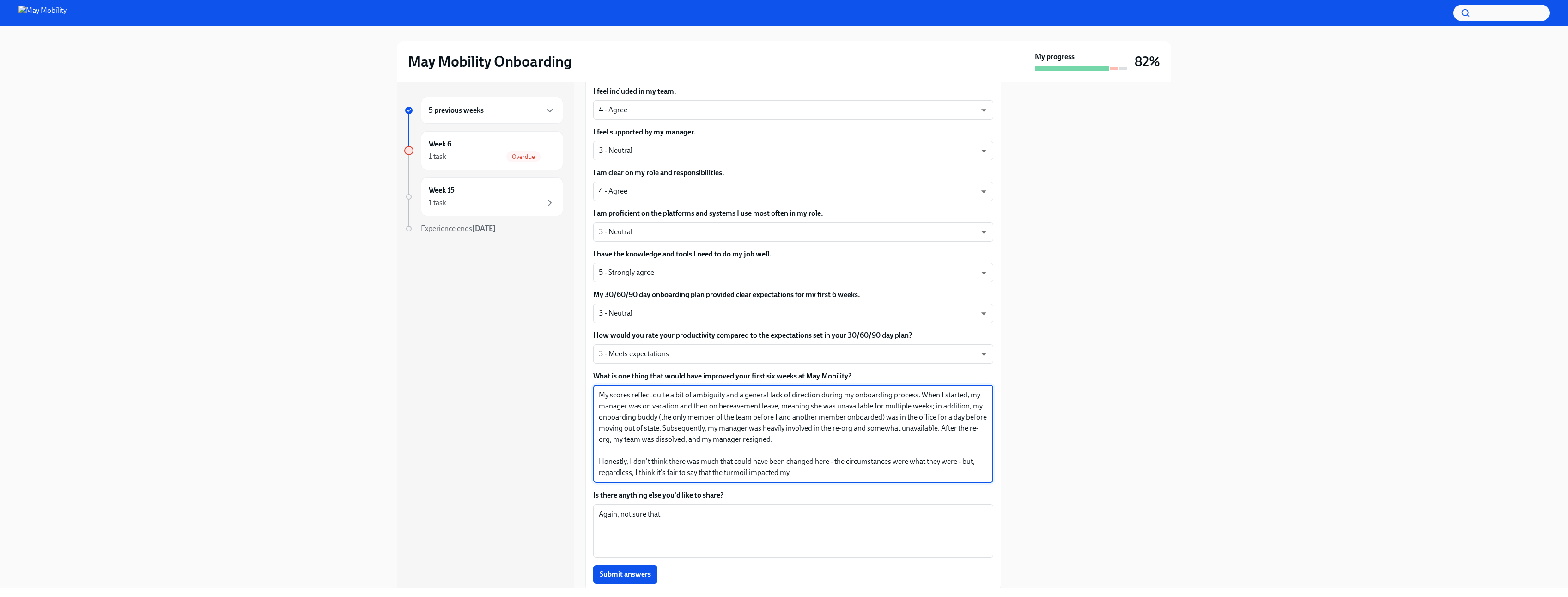
click at [911, 432] on textarea "My scores reflect quite a bit of ambiguity and a general lack of direction duri…" at bounding box center [793, 434] width 389 height 89
click at [856, 441] on textarea "My scores reflect quite a bit of ambiguity and a general lack of direction duri…" at bounding box center [793, 434] width 389 height 89
drag, startPoint x: 812, startPoint y: 442, endPoint x: 735, endPoint y: 396, distance: 89.7
click at [735, 396] on textarea "My scores reflect quite a bit of ambiguity and a general lack of direction duri…" at bounding box center [793, 434] width 389 height 89
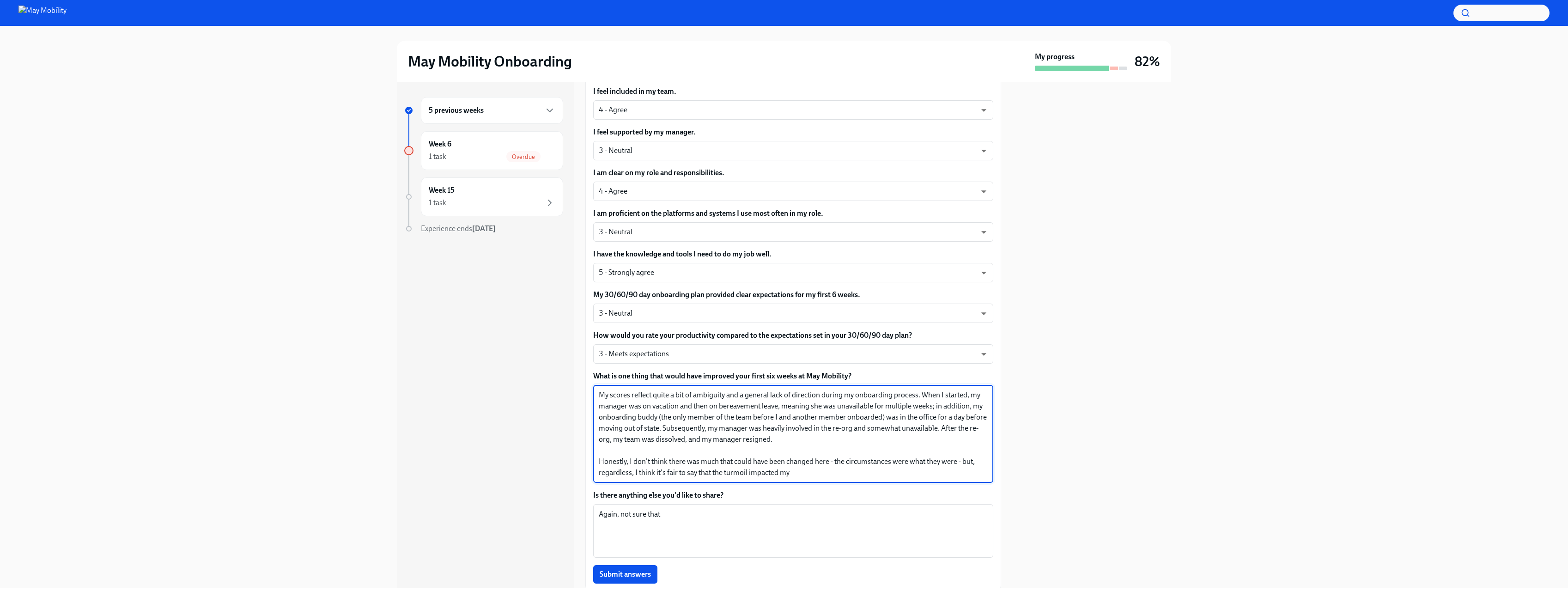
click at [810, 442] on textarea "My scores reflect quite a bit of ambiguity and a general lack of direction duri…" at bounding box center [793, 434] width 389 height 89
drag, startPoint x: 793, startPoint y: 434, endPoint x: 770, endPoint y: 393, distance: 47.0
click at [770, 393] on textarea "My scores reflect quite a bit of ambiguity and a general lack of direction duri…" at bounding box center [793, 434] width 389 height 89
click at [957, 461] on textarea "My scores reflect quite a bit of ambiguity and a general lack of direction duri…" at bounding box center [793, 434] width 389 height 89
click at [809, 474] on textarea "My scores reflect quite a bit of ambiguity and a general lack of direction duri…" at bounding box center [793, 434] width 389 height 89
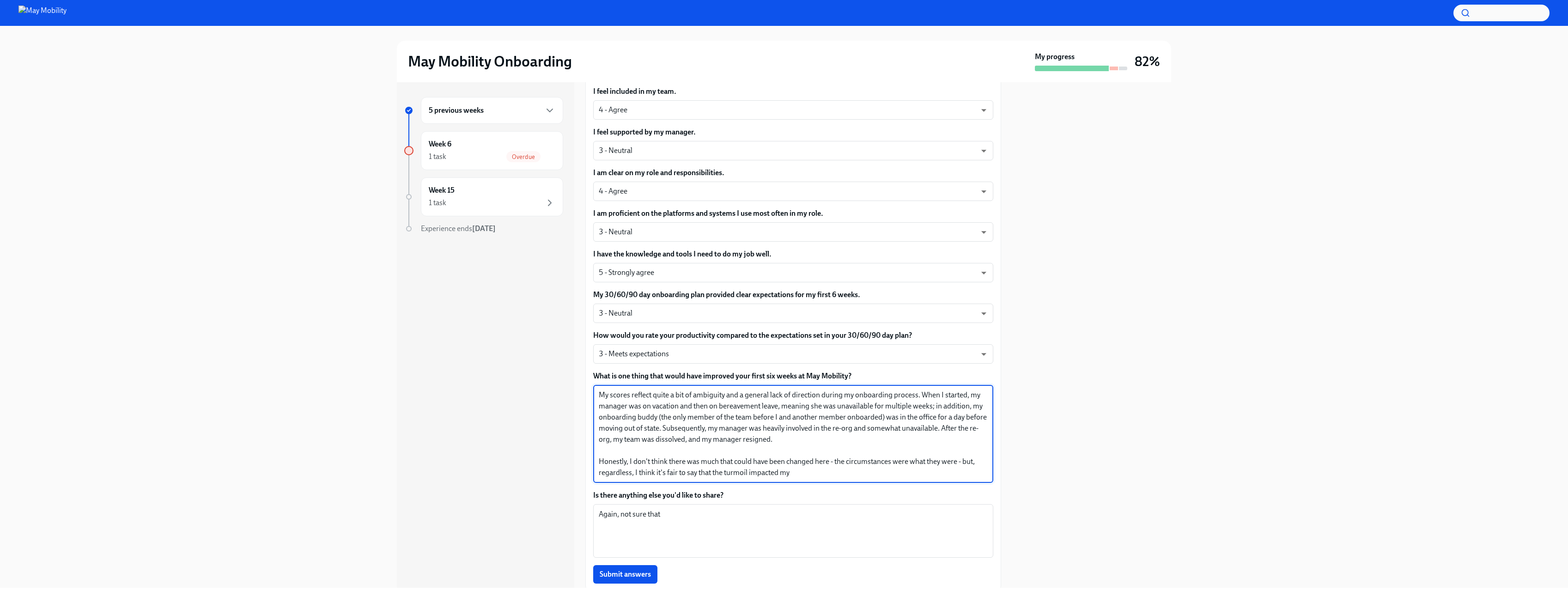
drag, startPoint x: 801, startPoint y: 473, endPoint x: 780, endPoint y: 473, distance: 21.0
click at [780, 473] on textarea "My scores reflect quite a bit of ambiguity and a general lack of direction duri…" at bounding box center [793, 434] width 389 height 89
drag, startPoint x: 795, startPoint y: 472, endPoint x: 802, endPoint y: 473, distance: 7.1
click at [795, 472] on textarea "My scores reflect quite a bit of ambiguity and a general lack of direction duri…" at bounding box center [793, 434] width 389 height 89
click at [797, 473] on textarea "My scores reflect quite a bit of ambiguity and a general lack of direction duri…" at bounding box center [793, 434] width 389 height 89
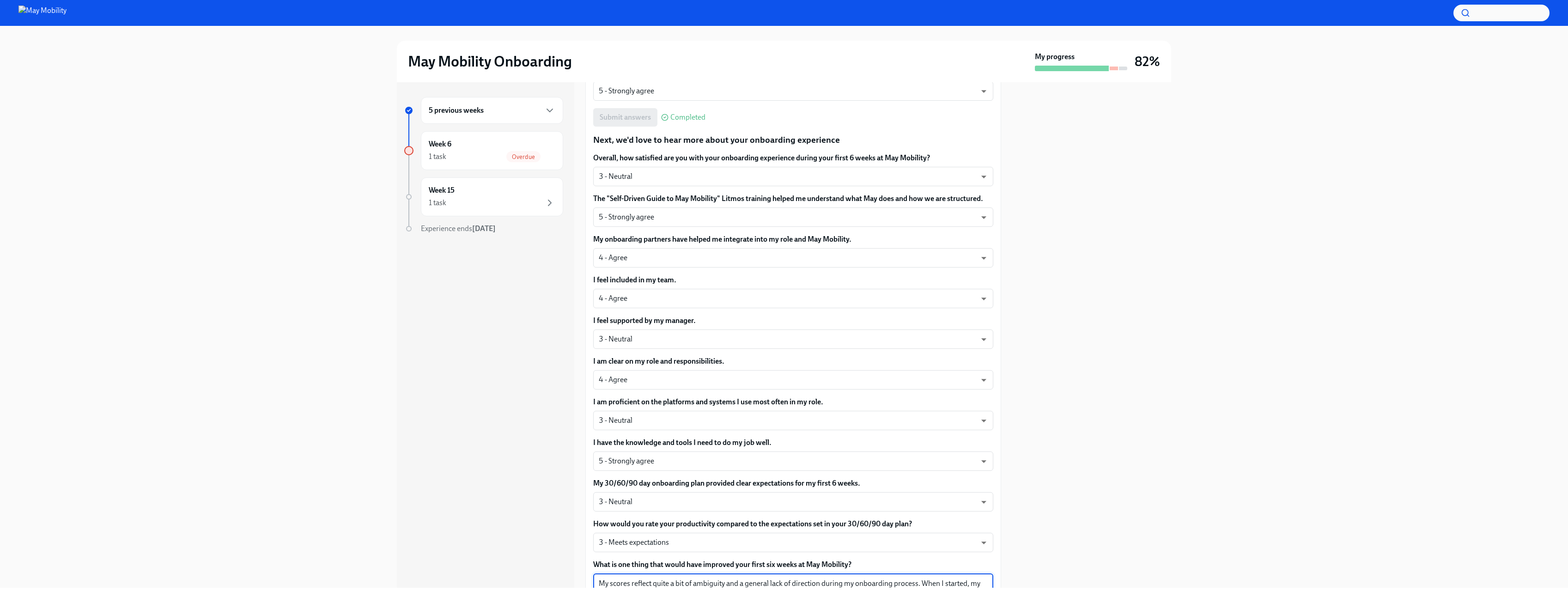
scroll to position [365, 0]
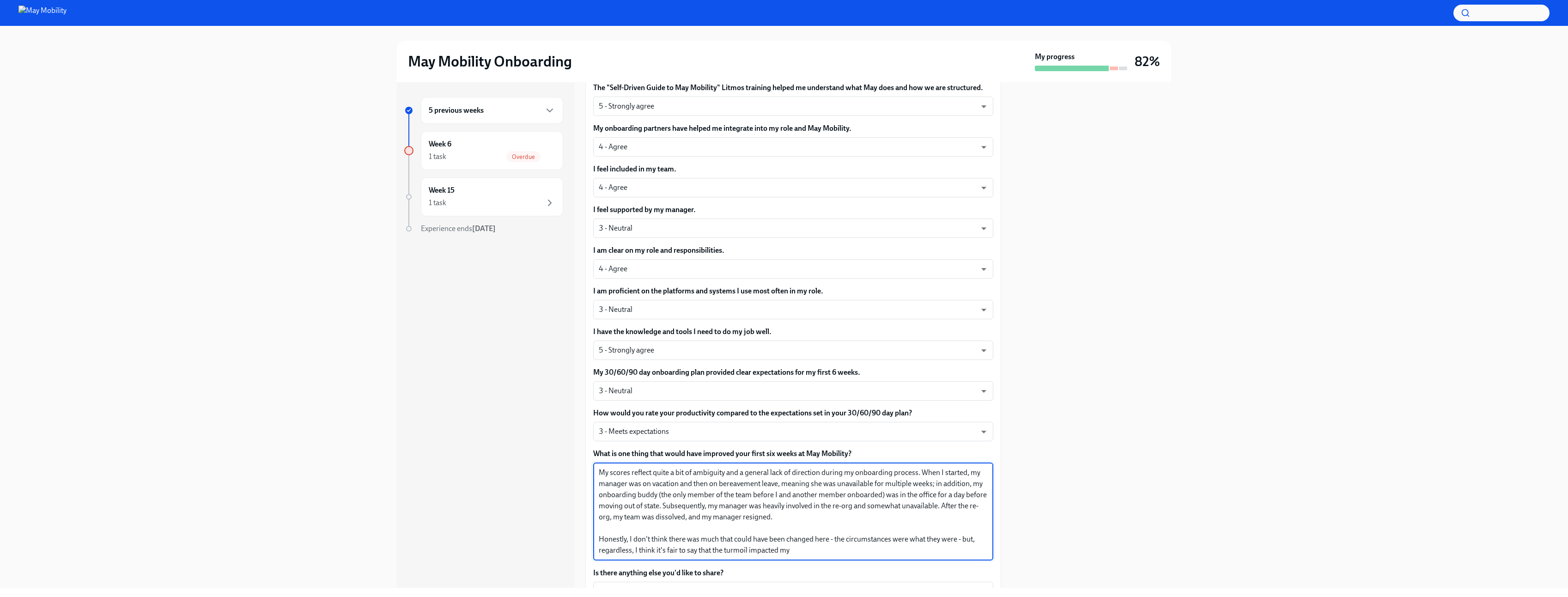
drag, startPoint x: 683, startPoint y: 507, endPoint x: 980, endPoint y: 507, distance: 297.0
click at [980, 507] on textarea "My scores reflect quite a bit of ambiguity and a general lack of direction duri…" at bounding box center [793, 511] width 389 height 89
click at [959, 518] on textarea "My scores reflect quite a bit of ambiguity and a general lack of direction duri…" at bounding box center [793, 511] width 389 height 89
click at [924, 510] on textarea "My scores reflect quite a bit of ambiguity and a general lack of direction duri…" at bounding box center [793, 511] width 389 height 89
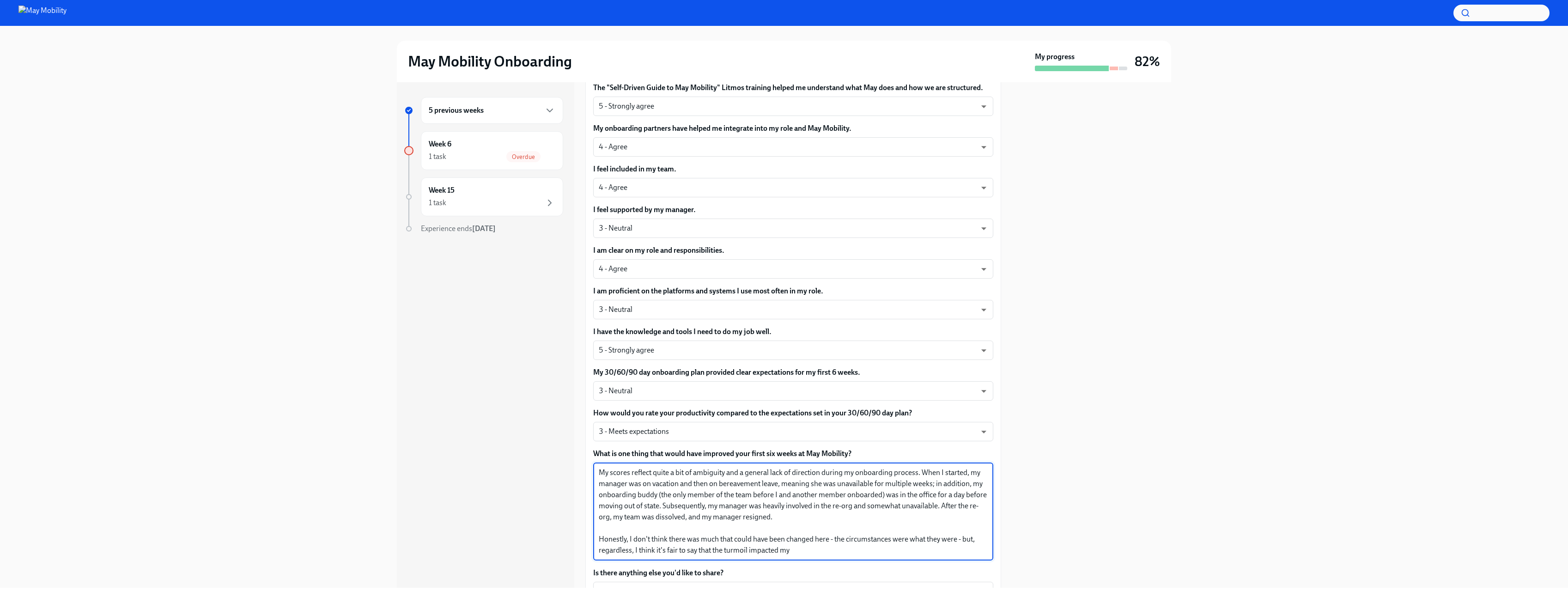
click at [911, 507] on textarea "My scores reflect quite a bit of ambiguity and a general lack of direction duri…" at bounding box center [793, 511] width 389 height 89
click at [924, 521] on textarea "My scores reflect quite a bit of ambiguity and a general lack of direction duri…" at bounding box center [793, 511] width 389 height 89
drag, startPoint x: 709, startPoint y: 515, endPoint x: 789, endPoint y: 518, distance: 80.1
click at [789, 518] on textarea "My scores reflect quite a bit of ambiguity and a general lack of direction duri…" at bounding box center [793, 511] width 389 height 89
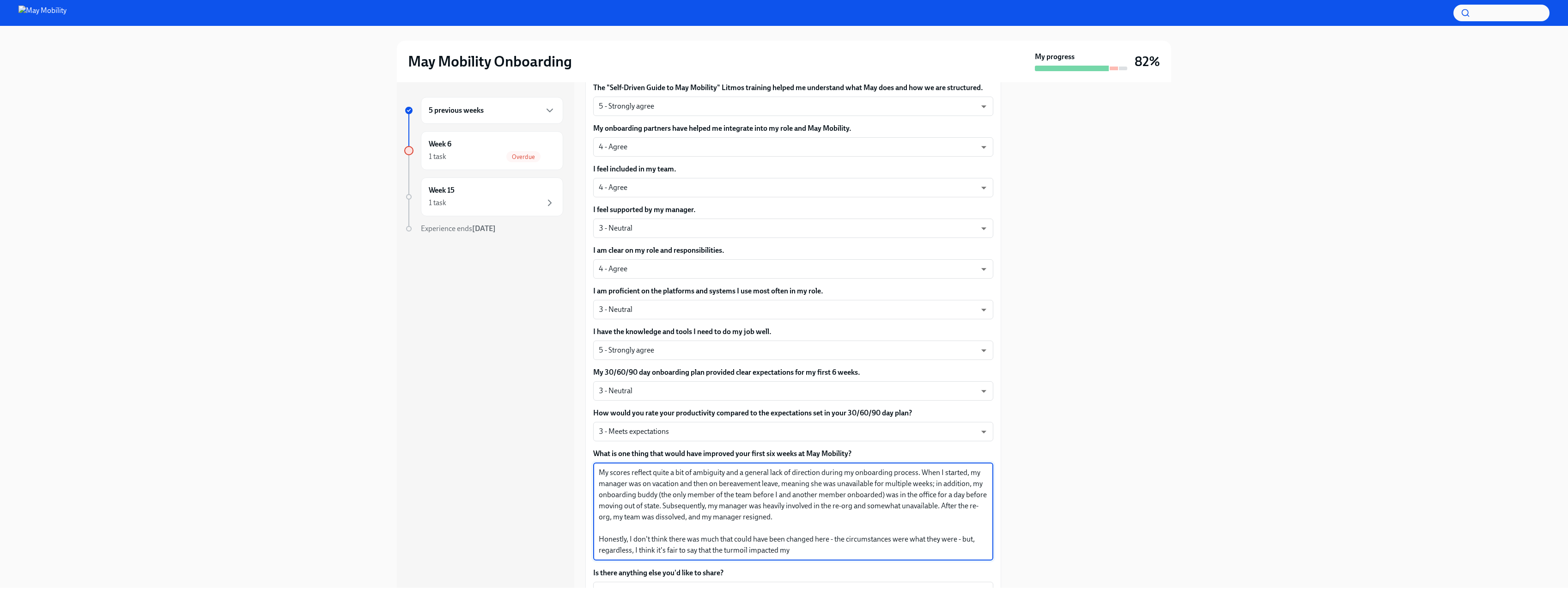
click at [789, 518] on textarea "My scores reflect quite a bit of ambiguity and a general lack of direction duri…" at bounding box center [793, 511] width 389 height 89
click at [799, 518] on textarea "My scores reflect quite a bit of ambiguity and a general lack of direction duri…" at bounding box center [793, 511] width 389 height 89
click at [706, 520] on textarea "My scores reflect quite a bit of ambiguity and a general lack of direction duri…" at bounding box center [793, 511] width 389 height 89
click at [812, 519] on textarea "My scores reflect quite a bit of ambiguity and a general lack of direction duri…" at bounding box center [793, 511] width 389 height 89
click at [720, 518] on textarea "My scores reflect quite a bit of ambiguity and a general lack of direction duri…" at bounding box center [793, 511] width 389 height 89
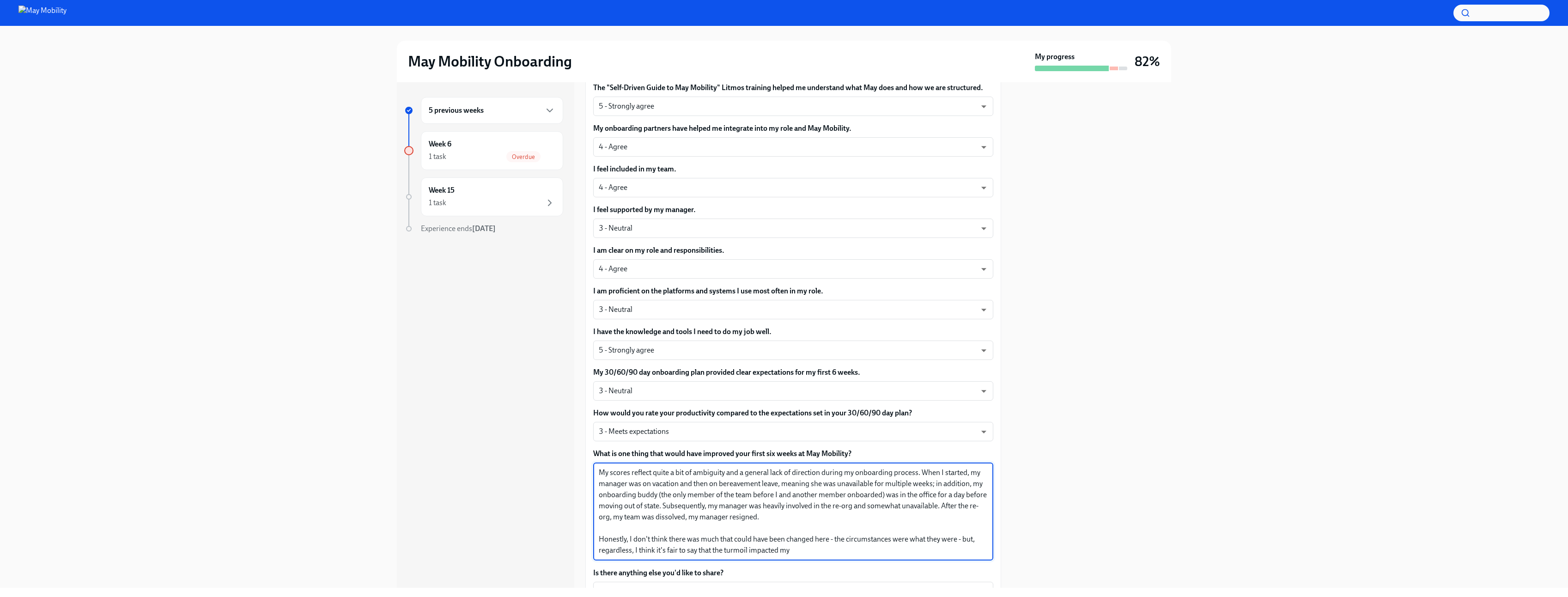
click at [795, 516] on textarea "My scores reflect quite a bit of ambiguity and a general lack of direction duri…" at bounding box center [793, 511] width 389 height 89
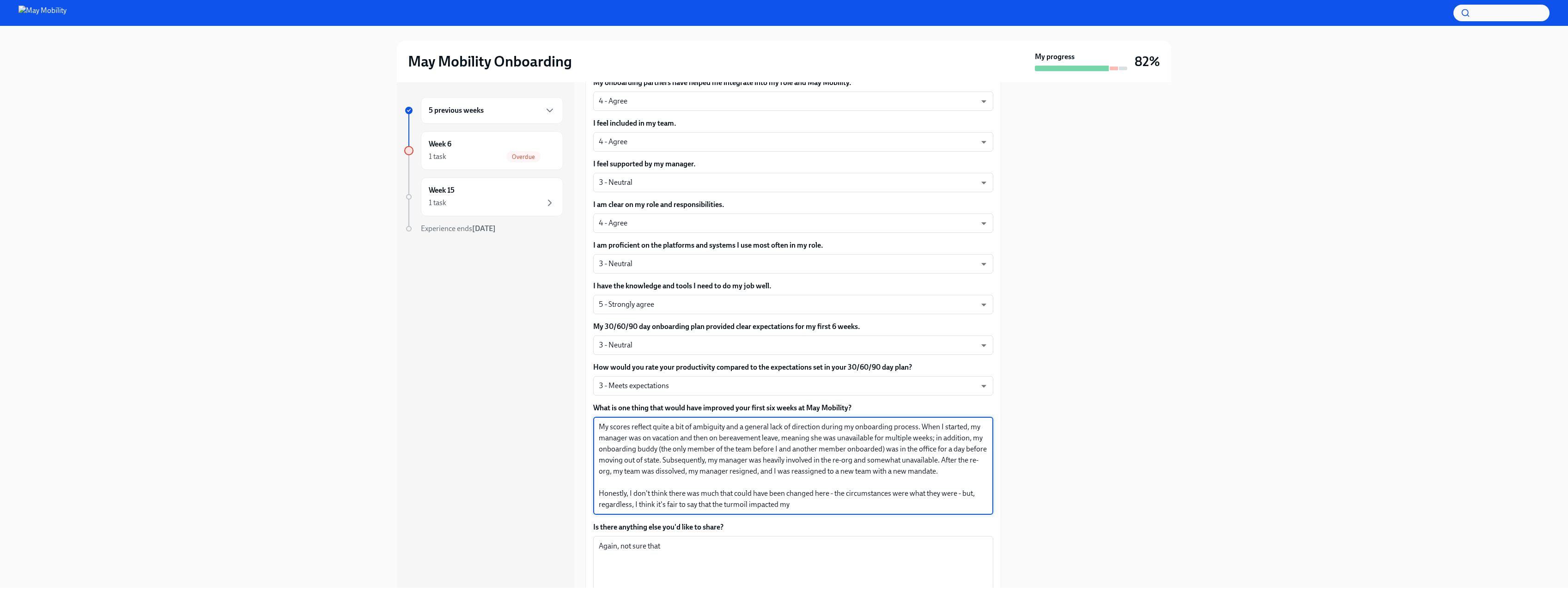
scroll to position [475, 0]
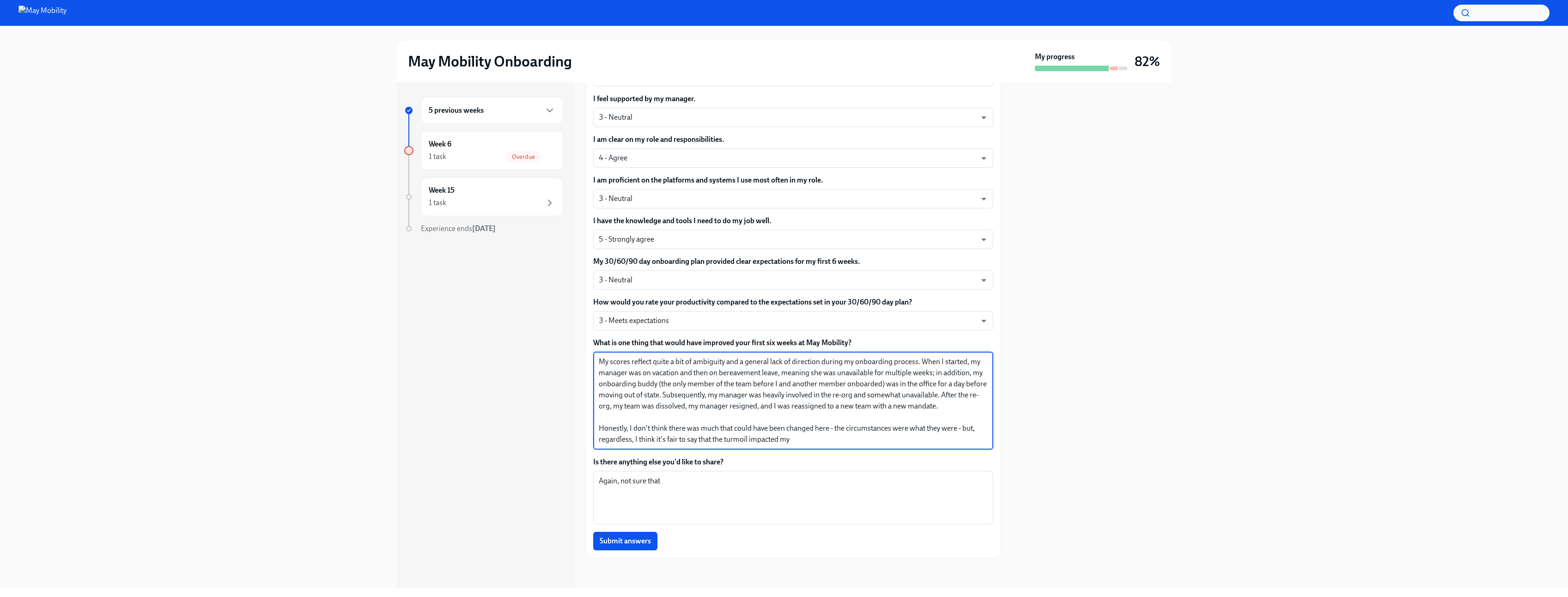
click at [868, 440] on textarea "My scores reflect quite a bit of ambiguity and a general lack of direction duri…" at bounding box center [793, 400] width 389 height 89
click at [724, 439] on textarea "My scores reflect quite a bit of ambiguity and a general lack of direction duri…" at bounding box center [793, 400] width 389 height 89
click at [827, 443] on textarea "My scores reflect quite a bit of ambiguity and a general lack of direction duri…" at bounding box center [793, 400] width 389 height 89
click at [713, 484] on textarea "Again, not sure that" at bounding box center [793, 497] width 389 height 44
click at [832, 445] on textarea "My scores reflect quite a bit of ambiguity and a general lack of direction duri…" at bounding box center [793, 400] width 389 height 89
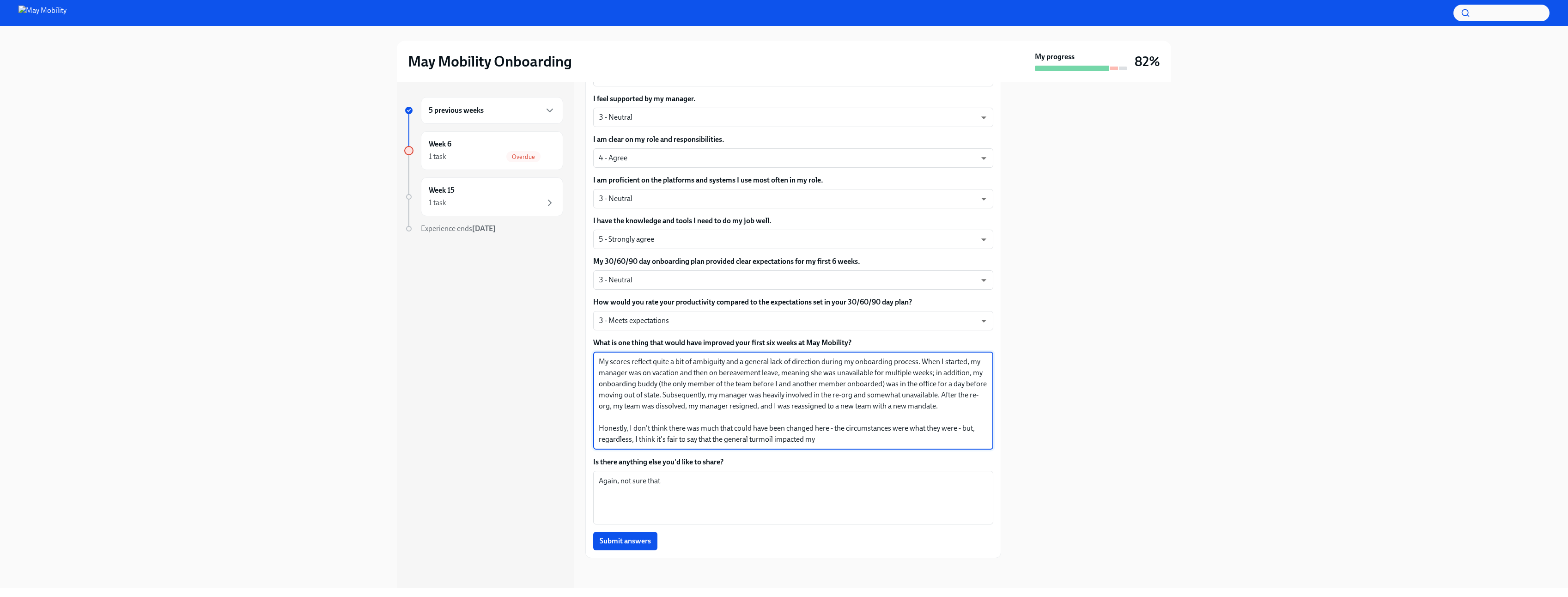
drag, startPoint x: 835, startPoint y: 440, endPoint x: 772, endPoint y: 440, distance: 63.0
click at [772, 440] on textarea "My scores reflect quite a bit of ambiguity and a general lack of direction duri…" at bounding box center [793, 400] width 389 height 89
click at [780, 438] on textarea "My scores reflect quite a bit of ambiguity and a general lack of direction duri…" at bounding box center [793, 400] width 389 height 89
drag, startPoint x: 787, startPoint y: 438, endPoint x: 818, endPoint y: 438, distance: 31.0
click at [818, 438] on textarea "My scores reflect quite a bit of ambiguity and a general lack of direction duri…" at bounding box center [793, 400] width 389 height 89
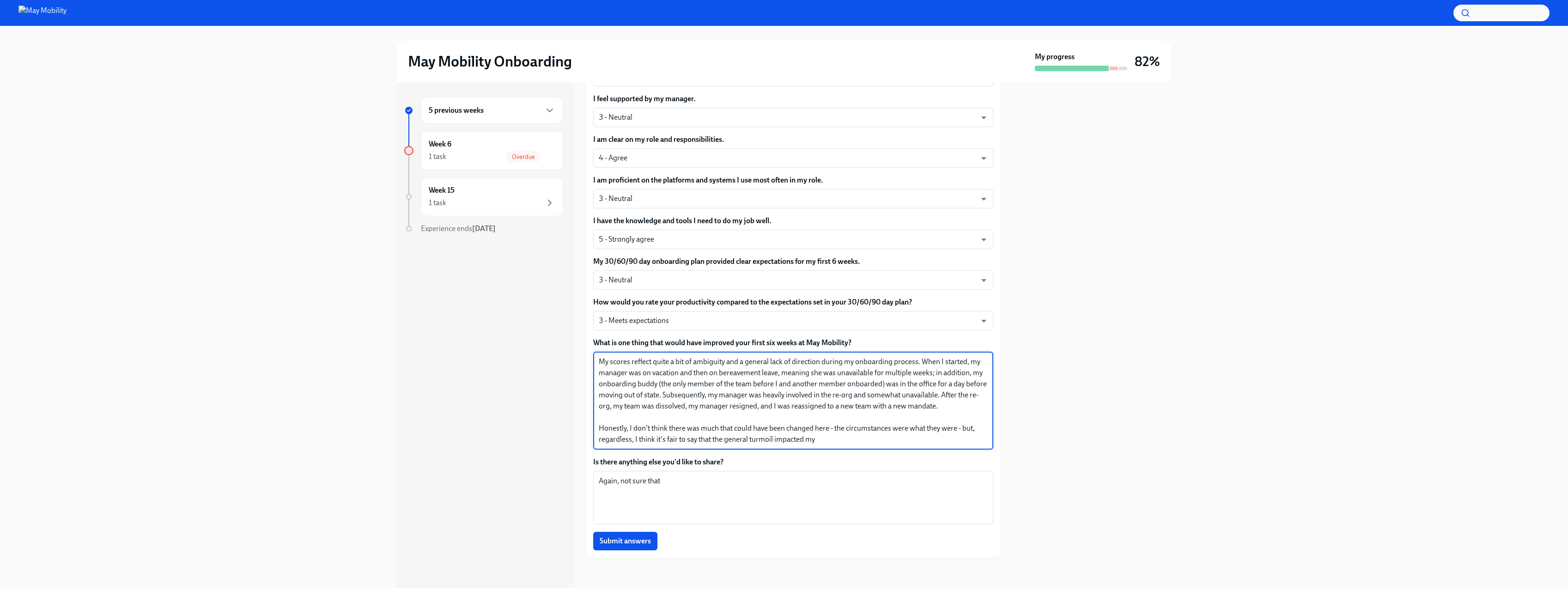
click at [818, 438] on textarea "My scores reflect quite a bit of ambiguity and a general lack of direction duri…" at bounding box center [793, 400] width 389 height 89
drag, startPoint x: 829, startPoint y: 440, endPoint x: 776, endPoint y: 437, distance: 53.1
click at [776, 437] on textarea "My scores reflect quite a bit of ambiguity and a general lack of direction duri…" at bounding box center [793, 400] width 389 height 89
type textarea "My scores reflect quite a bit of ambiguity and a general lack of direction duri…"
click at [858, 497] on textarea "Again, not sure that" at bounding box center [793, 497] width 389 height 44
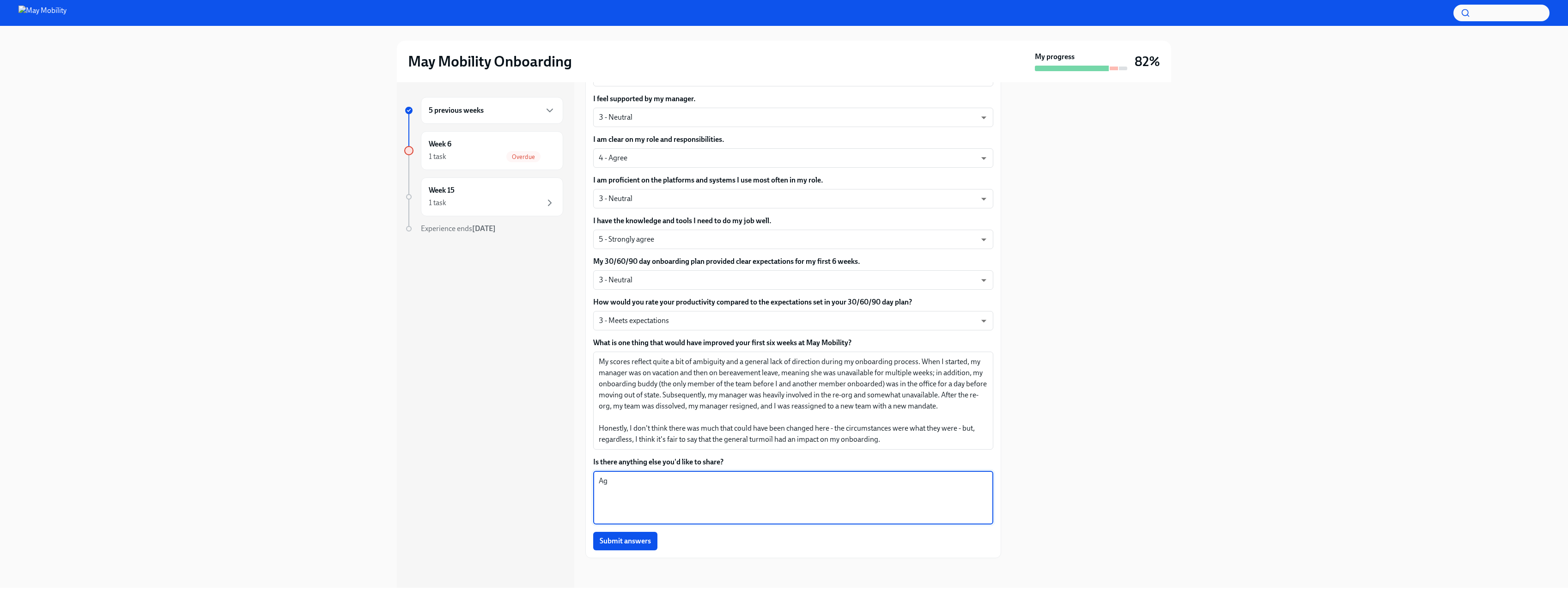
type textarea "A"
click at [600, 481] on textarea "Re: my 30/60/90 plan, my team dissolved and our processes are changing, hence, …" at bounding box center [793, 497] width 389 height 44
type textarea "Re: my 30/60/90 plan, my team dissolved and our processes are changing, hence, …"
drag, startPoint x: 914, startPoint y: 495, endPoint x: 570, endPoint y: 492, distance: 344.0
click at [570, 492] on div "5 previous weeks Week 6 1 task Overdue Week 15 1 task Experience ends [DATE] Co…" at bounding box center [784, 335] width 774 height 505
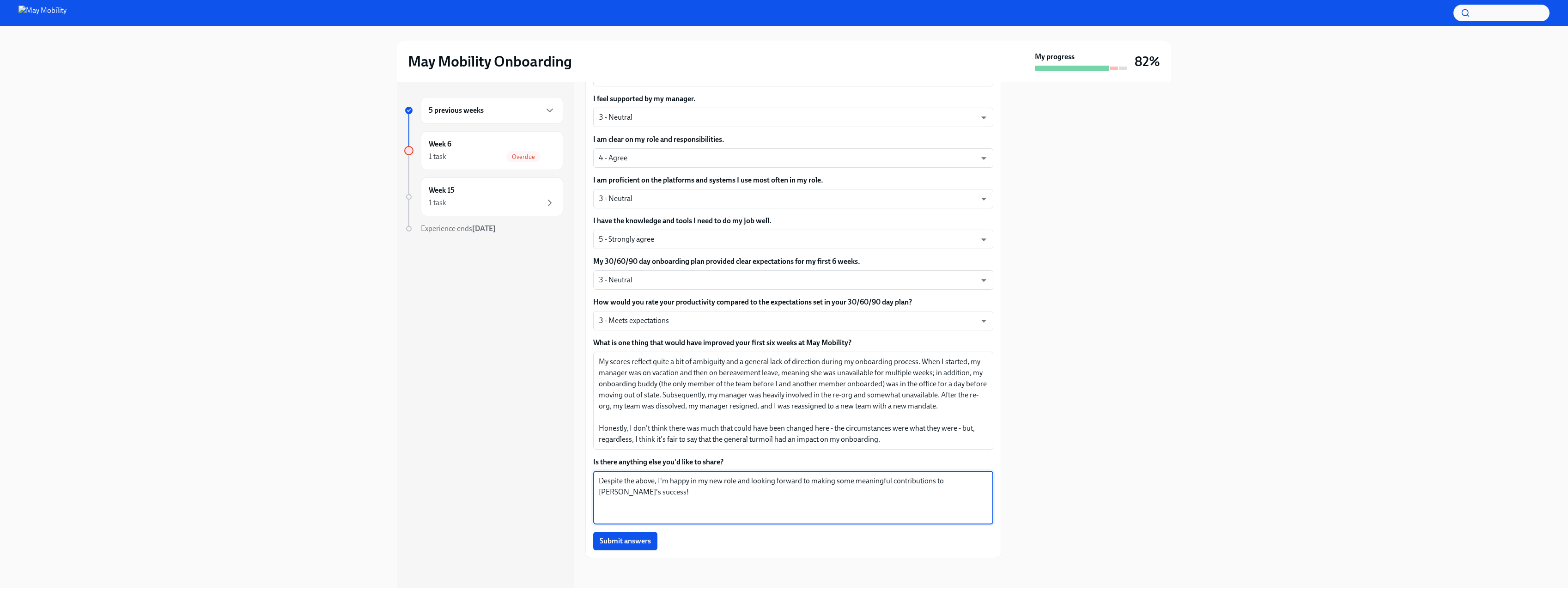
click at [689, 479] on textarea "Despite the above, I'm happy in my new role and looking forward to making some …" at bounding box center [793, 497] width 389 height 44
type textarea "Despite the above, I'm happy at May, happy in my new role and looking forward t…"
click at [639, 537] on span "Submit answers" at bounding box center [625, 541] width 51 height 9
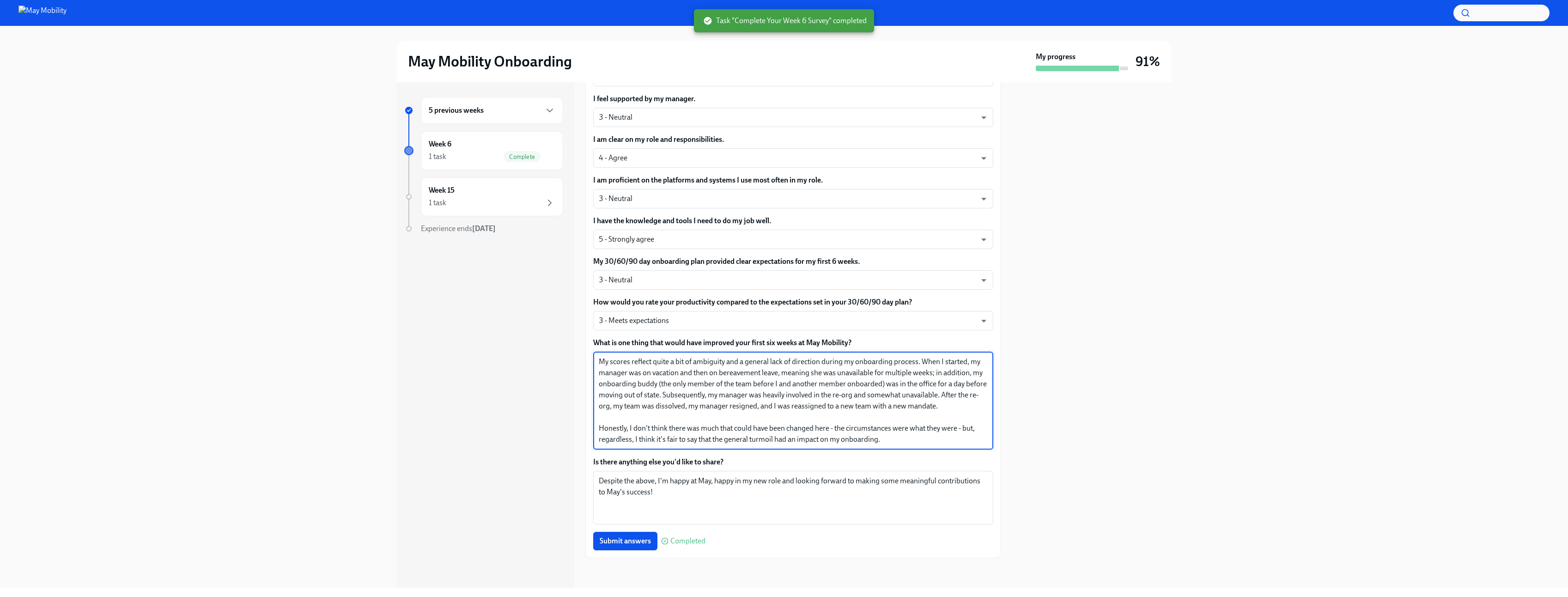
drag, startPoint x: 896, startPoint y: 441, endPoint x: 581, endPoint y: 357, distance: 326.0
click at [581, 357] on div "5 previous weeks Week 6 1 task Complete Week 15 1 task Experience ends [DATE] C…" at bounding box center [784, 335] width 774 height 505
click at [519, 384] on div "5 previous weeks Week 6 1 task Complete Week 15 1 task Experience ends [DATE]" at bounding box center [486, 335] width 178 height 505
click at [1090, 292] on div at bounding box center [1092, 335] width 159 height 505
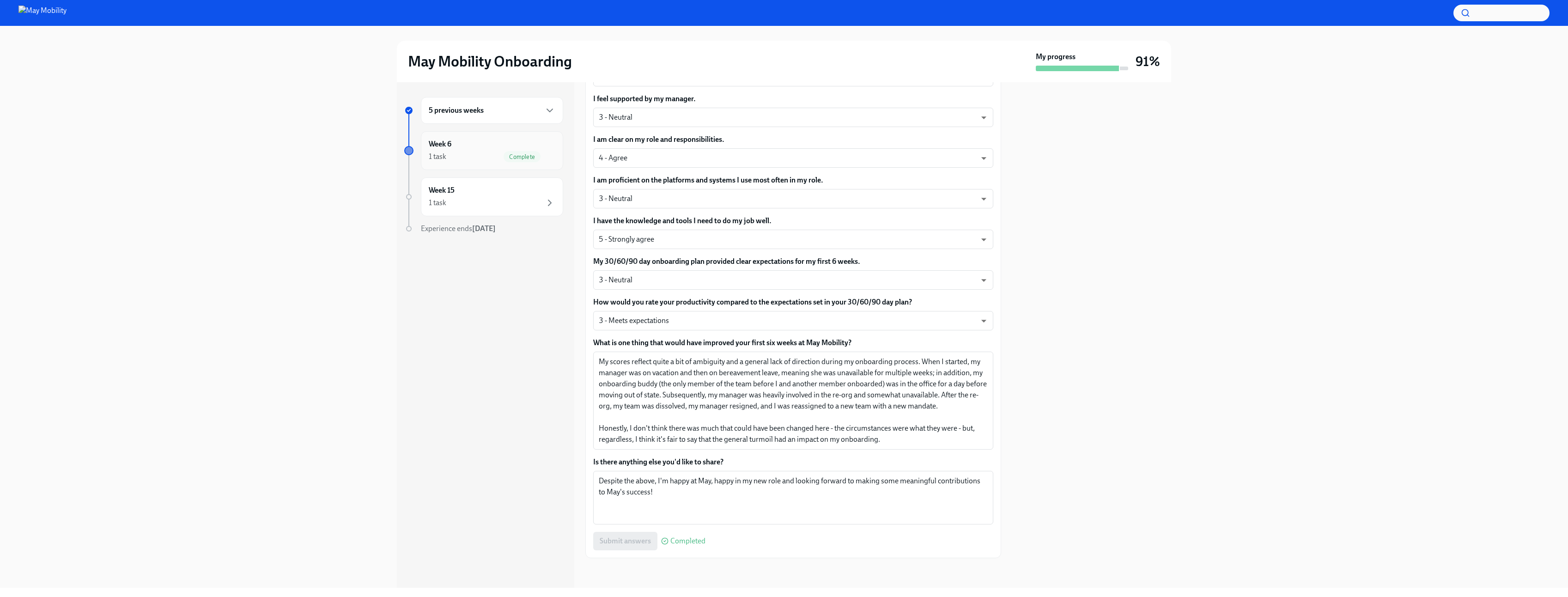
click at [521, 152] on div "Complete" at bounding box center [522, 156] width 37 height 11
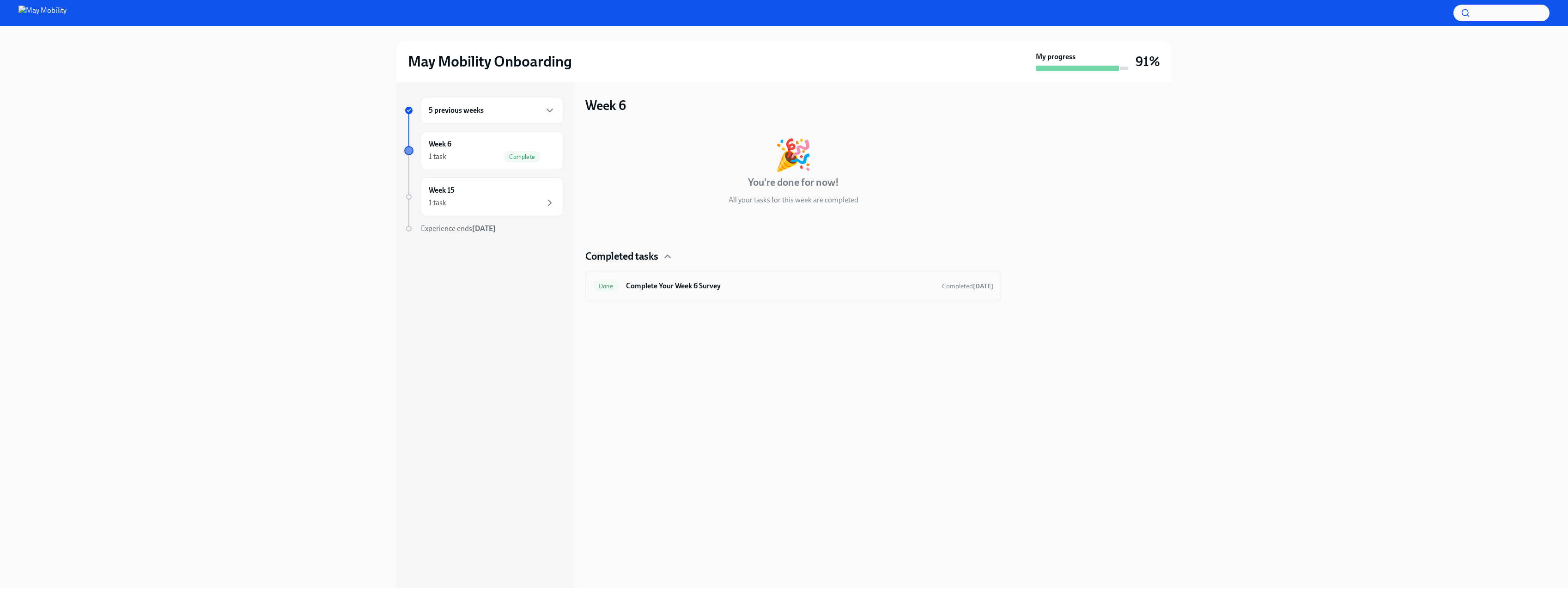
click at [663, 281] on h6 "Complete Your Week 6 Survey" at bounding box center [780, 286] width 309 height 10
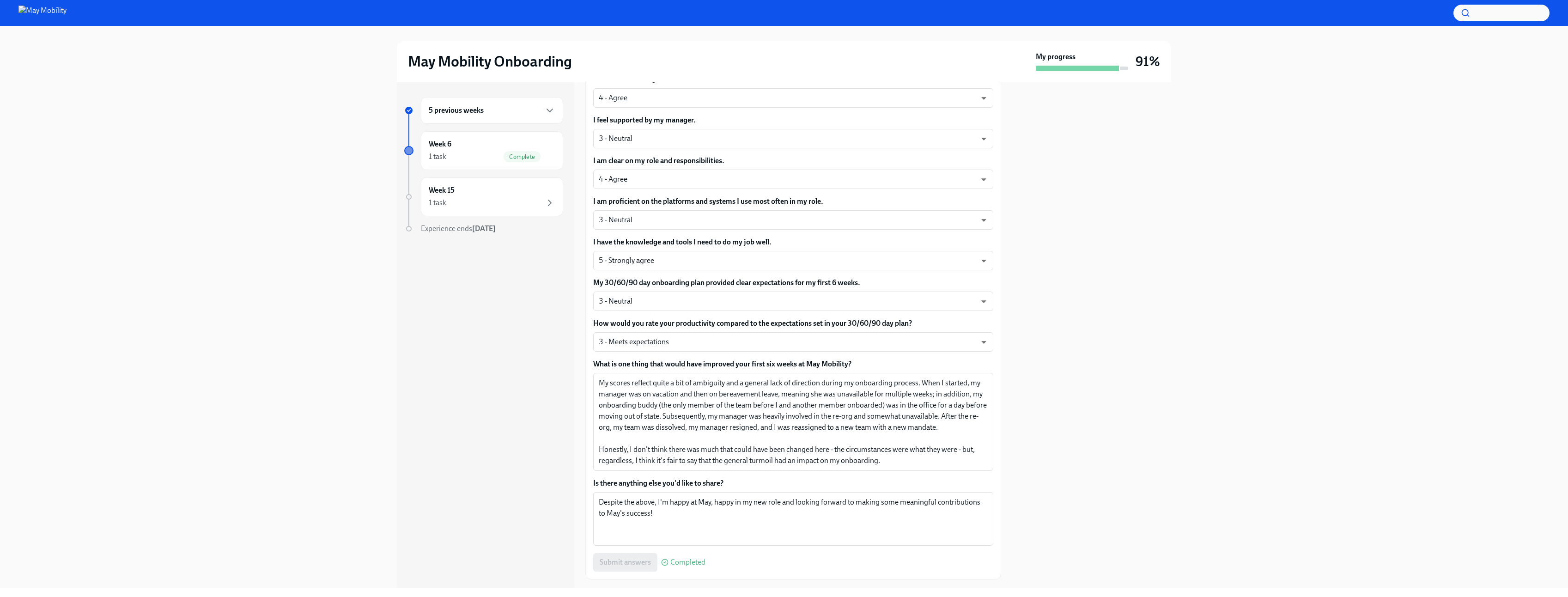
scroll to position [475, 0]
